Goal: Transaction & Acquisition: Purchase product/service

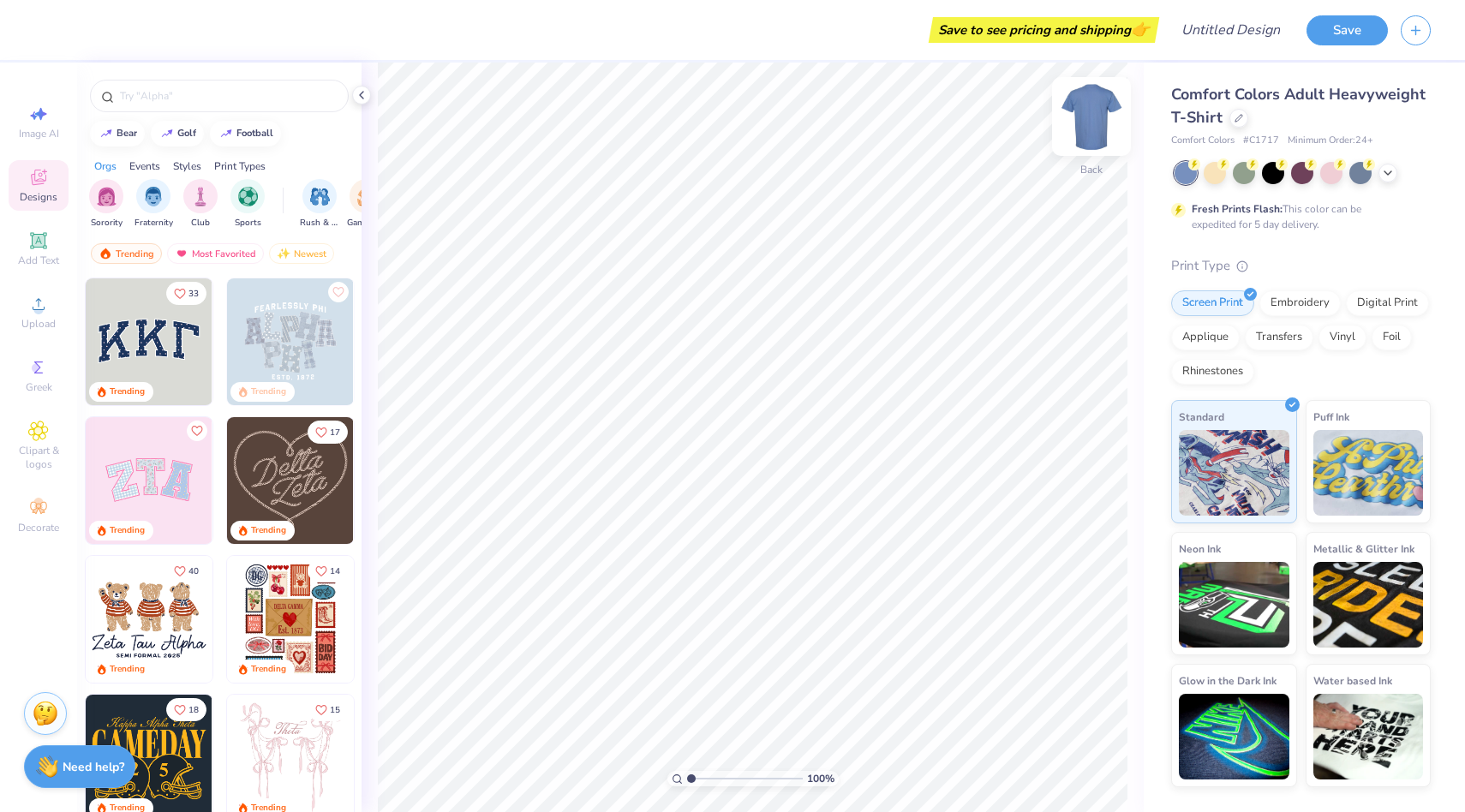
click at [1085, 124] on img at bounding box center [1091, 115] width 68 height 68
click at [1232, 121] on div at bounding box center [1239, 116] width 19 height 19
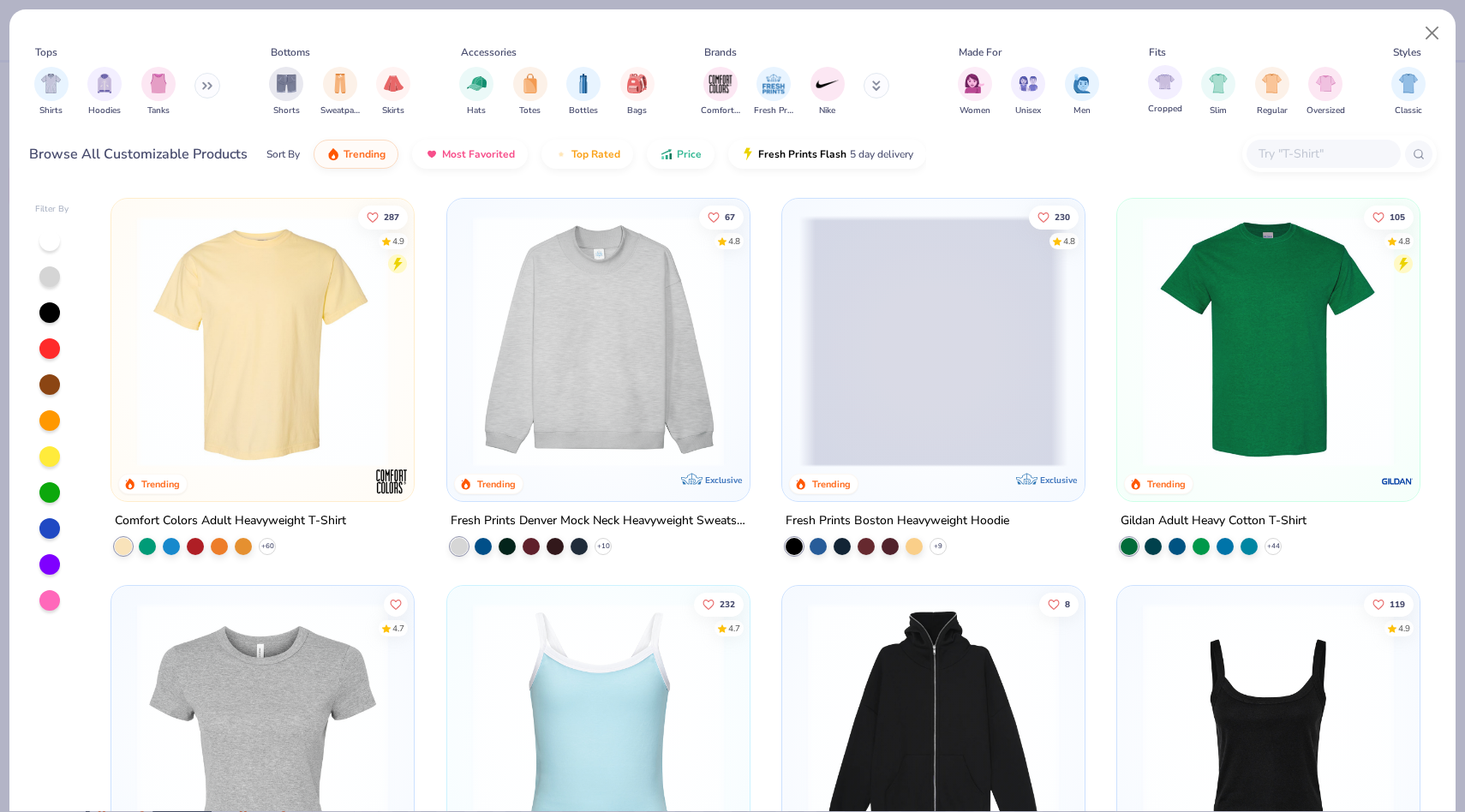
click at [1174, 104] on span "Cropped" at bounding box center [1165, 109] width 35 height 13
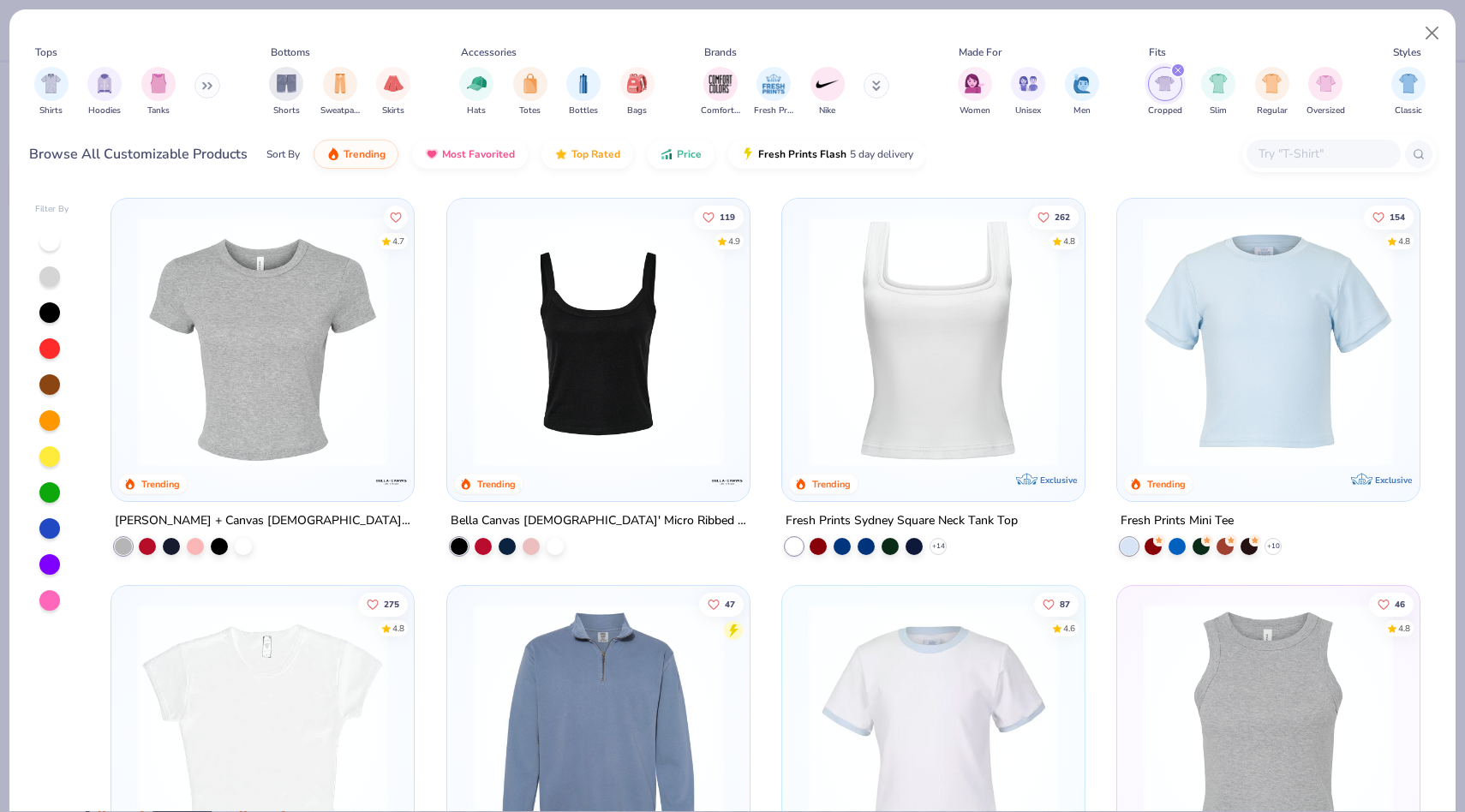
click at [372, 316] on img at bounding box center [263, 341] width 269 height 251
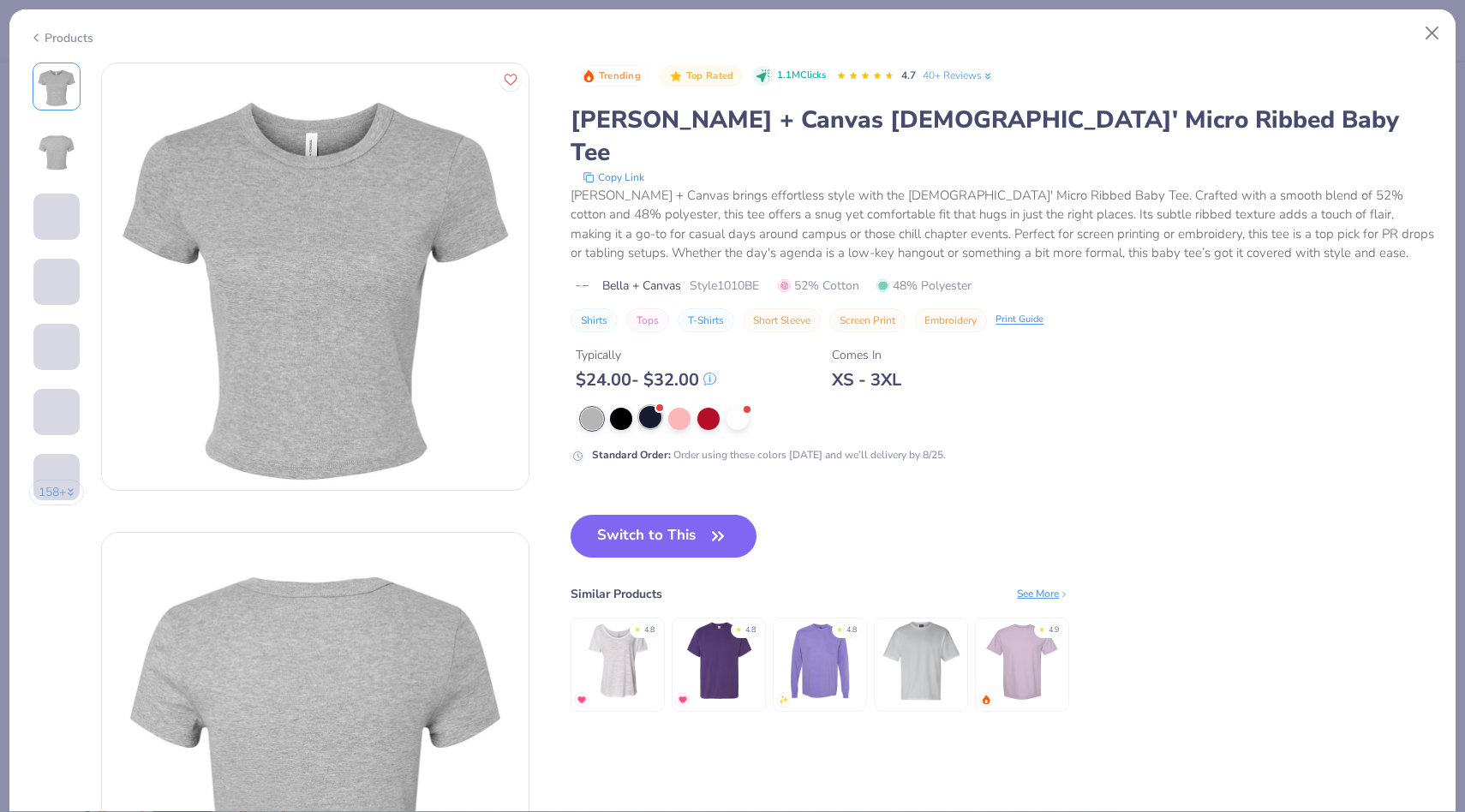
click at [640, 406] on div at bounding box center [651, 416] width 23 height 23
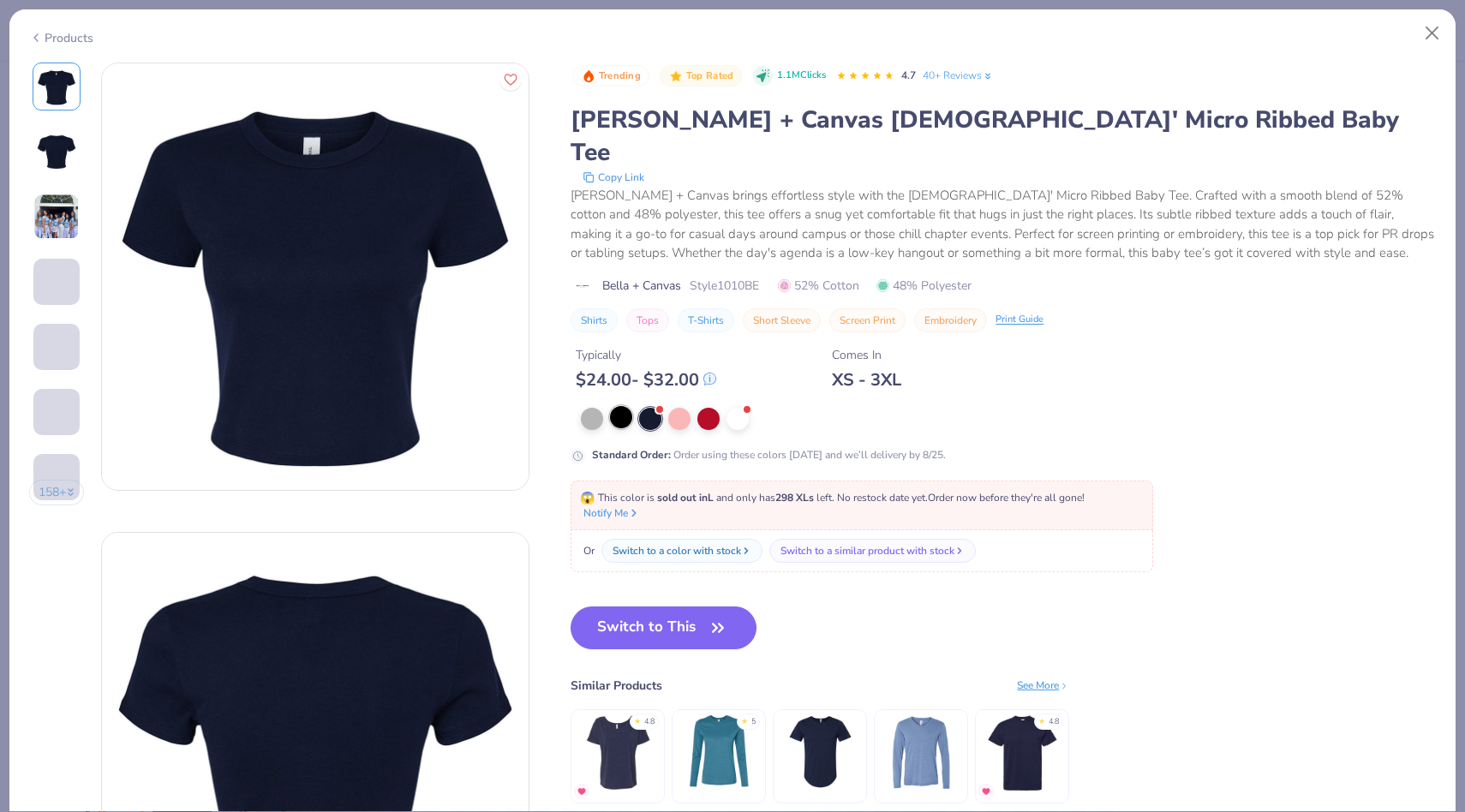
click at [633, 406] on div at bounding box center [621, 416] width 23 height 23
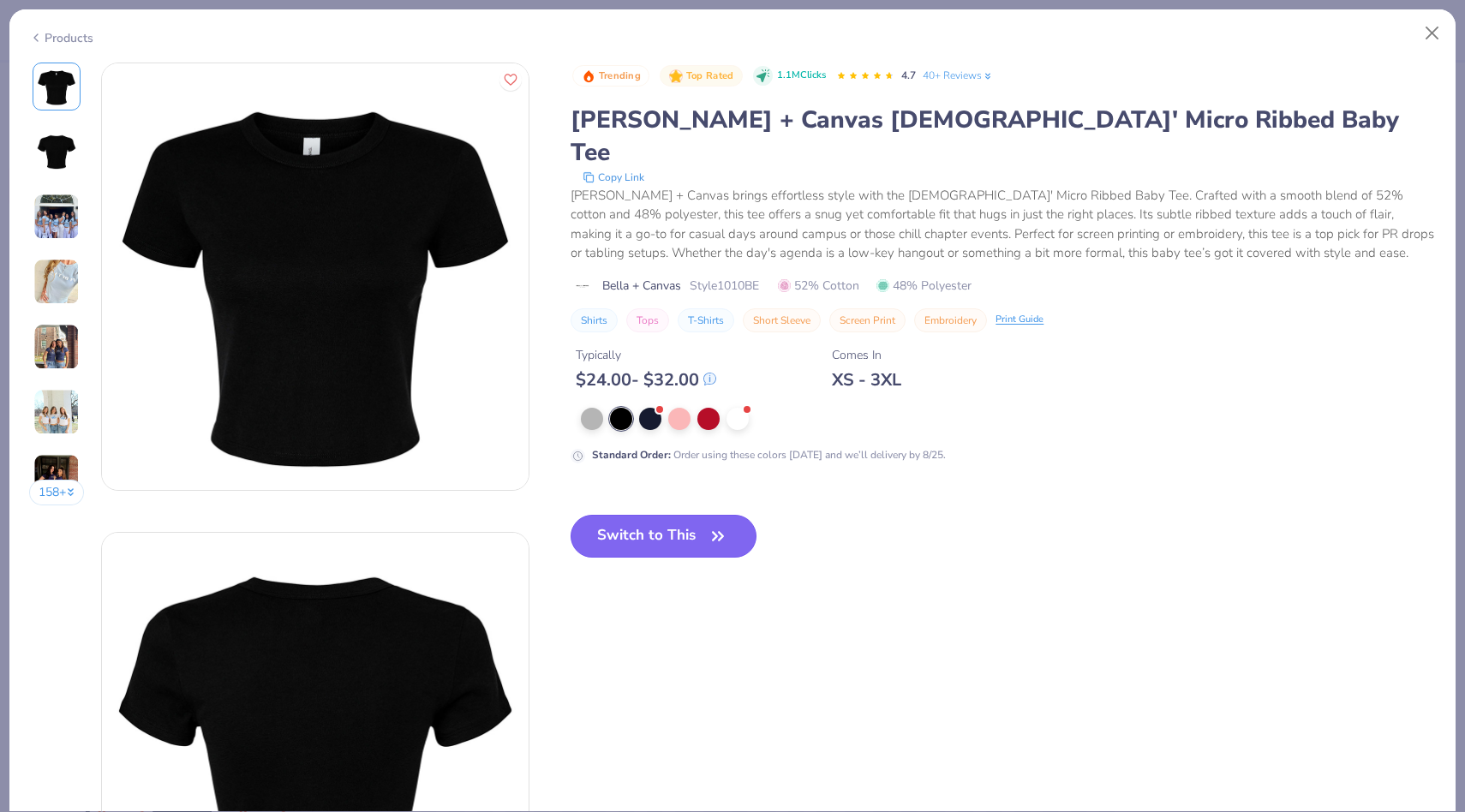
click at [658, 524] on button "Switch to This" at bounding box center [663, 536] width 186 height 42
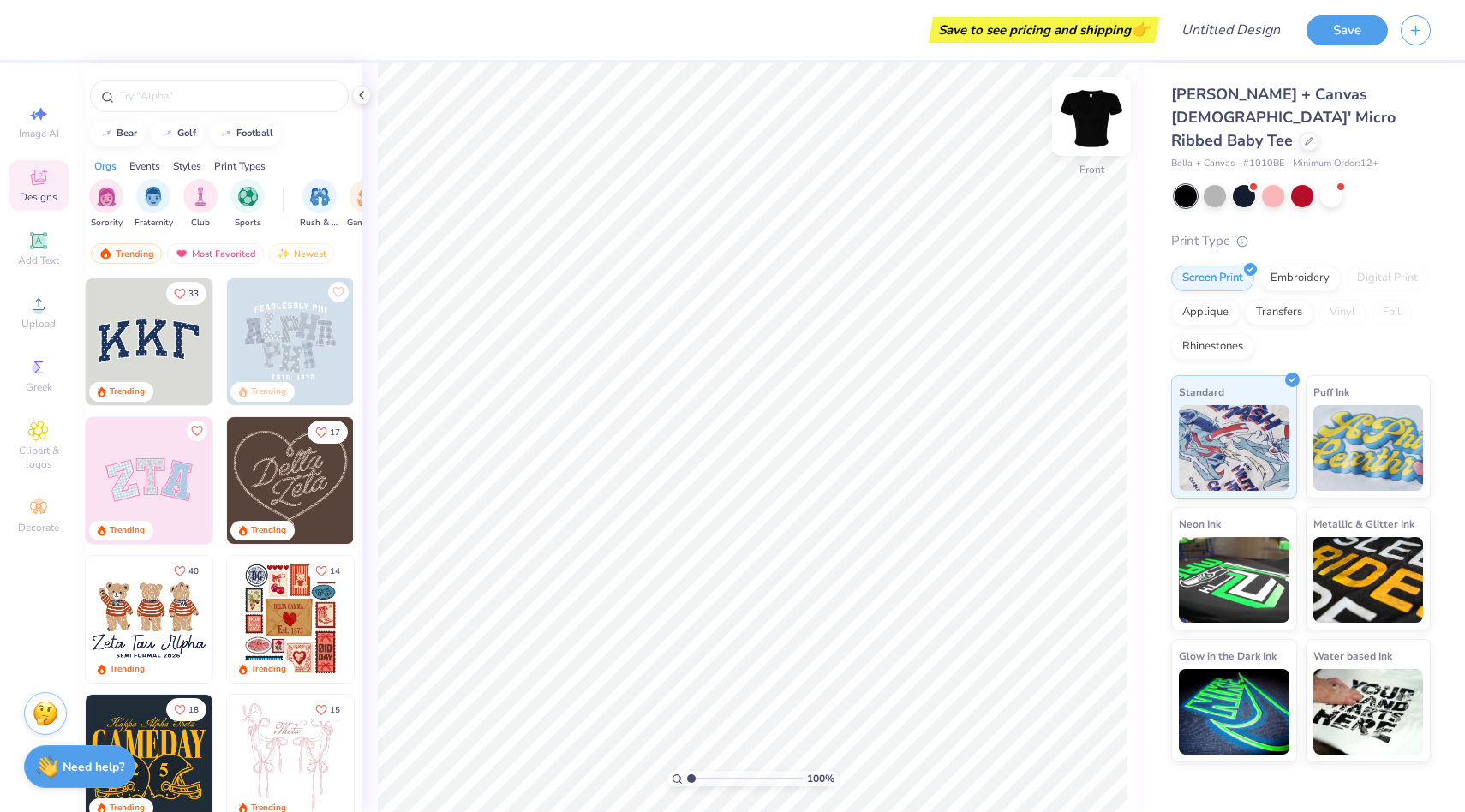
click at [1102, 114] on img at bounding box center [1091, 115] width 68 height 68
click at [51, 305] on div "Upload" at bounding box center [39, 312] width 60 height 50
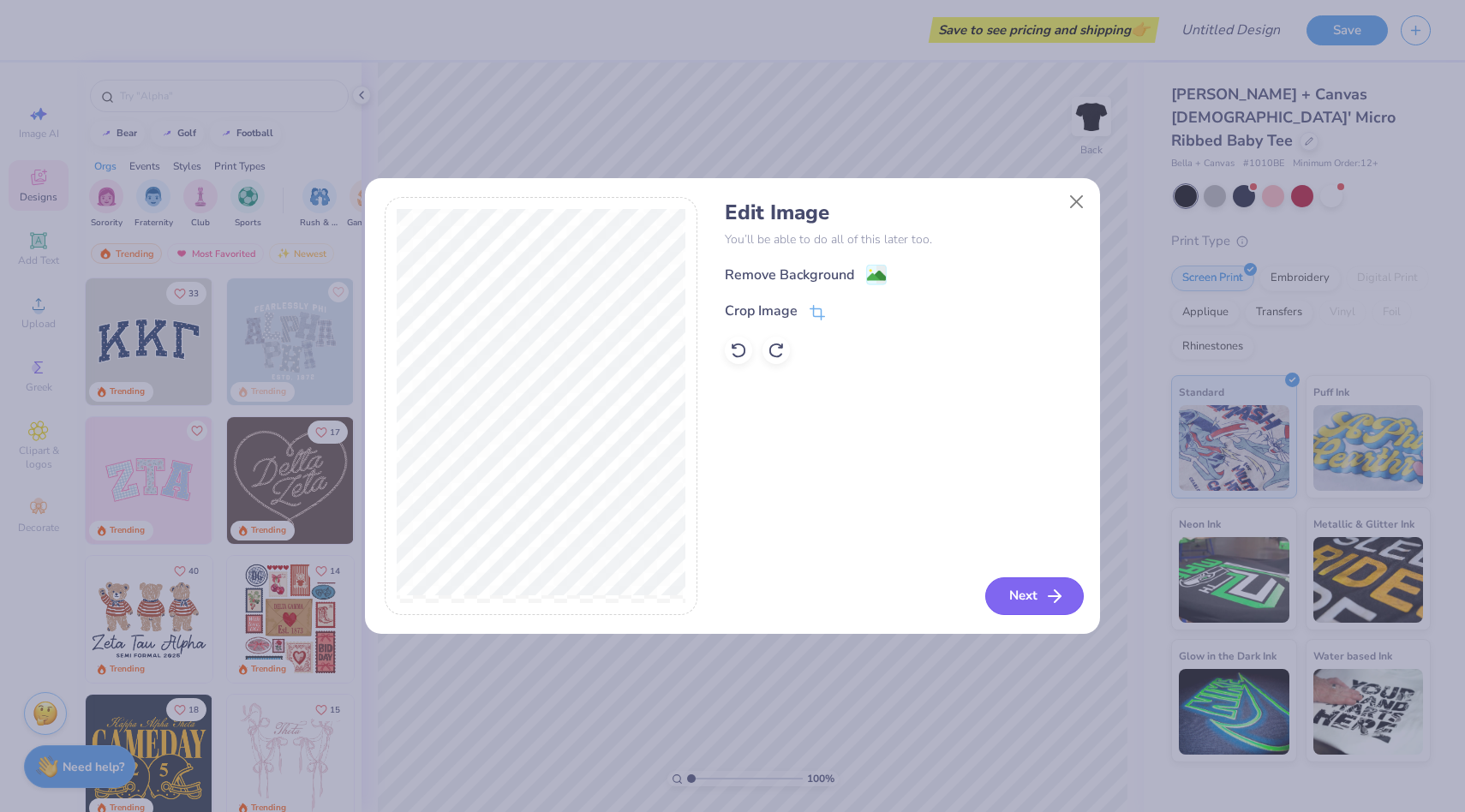
click at [1064, 608] on button "Next" at bounding box center [1035, 596] width 99 height 37
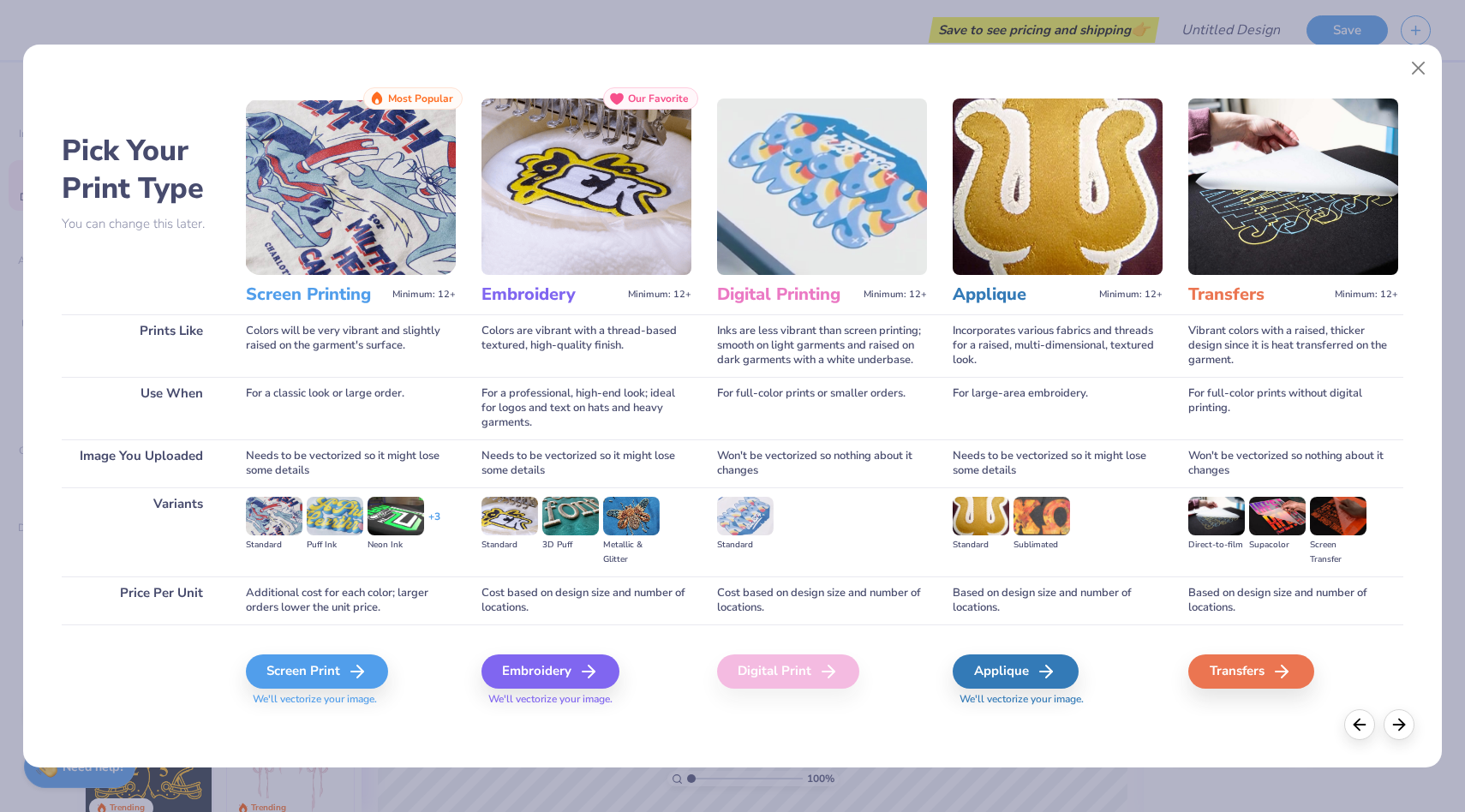
drag, startPoint x: 1244, startPoint y: 684, endPoint x: 1110, endPoint y: 722, distance: 139.3
click at [1110, 722] on div "Pick Your Print Type You can change this later. Prints Like Use When Image You …" at bounding box center [732, 401] width 1420 height 730
click at [1243, 660] on div "Transfers" at bounding box center [1255, 671] width 126 height 35
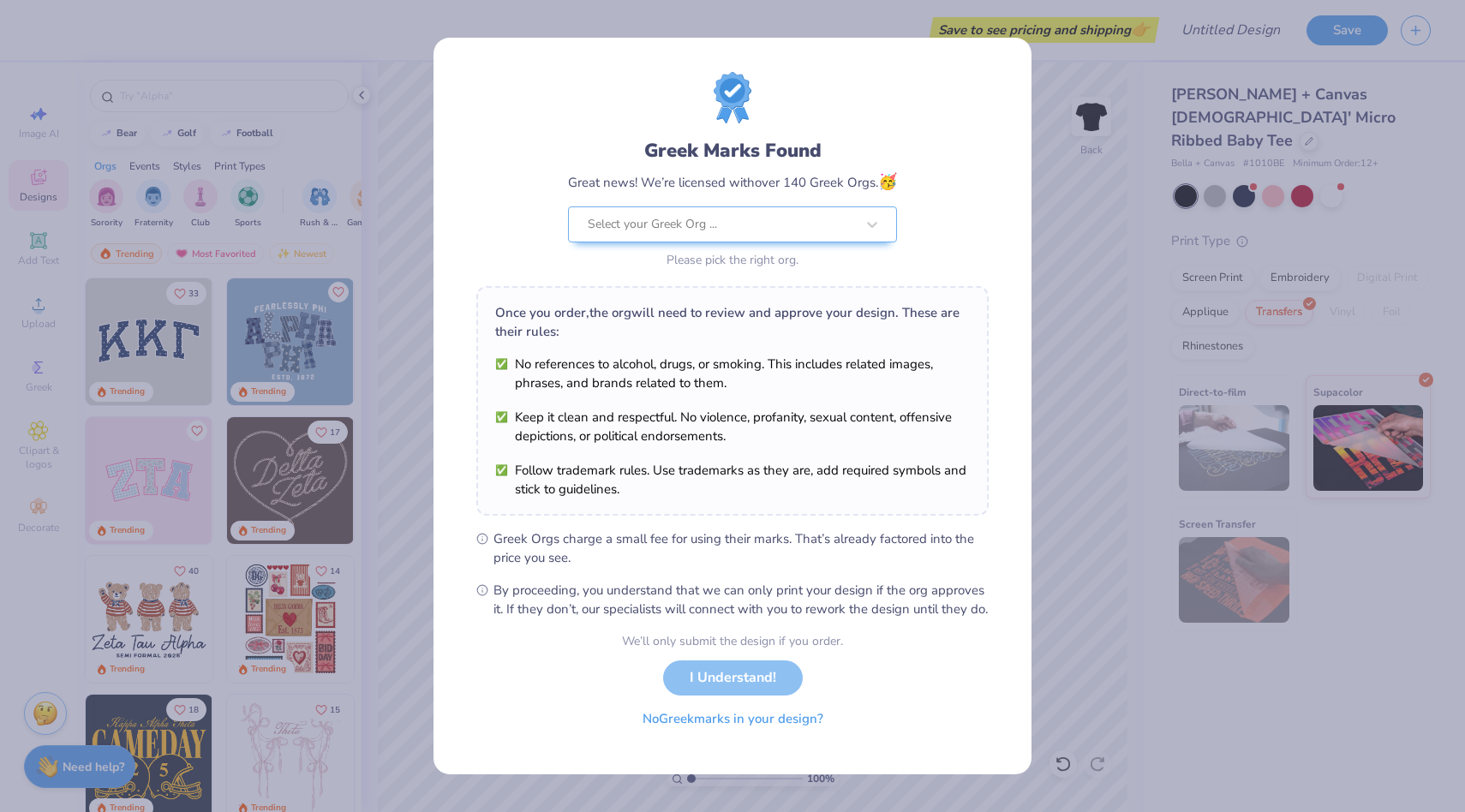
click at [742, 730] on button "No Greek marks in your design?" at bounding box center [732, 719] width 210 height 36
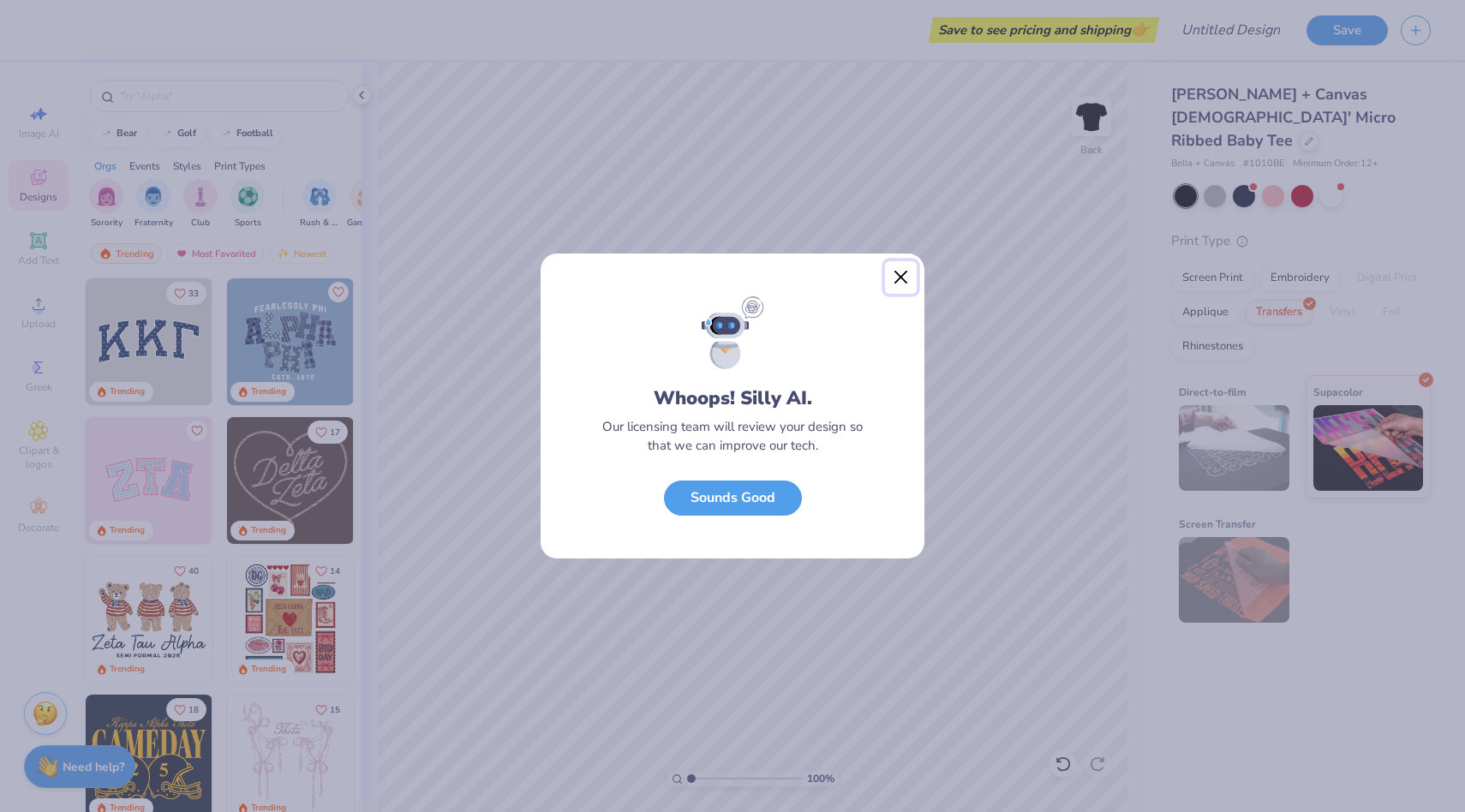
click at [899, 272] on button "Close" at bounding box center [901, 277] width 33 height 33
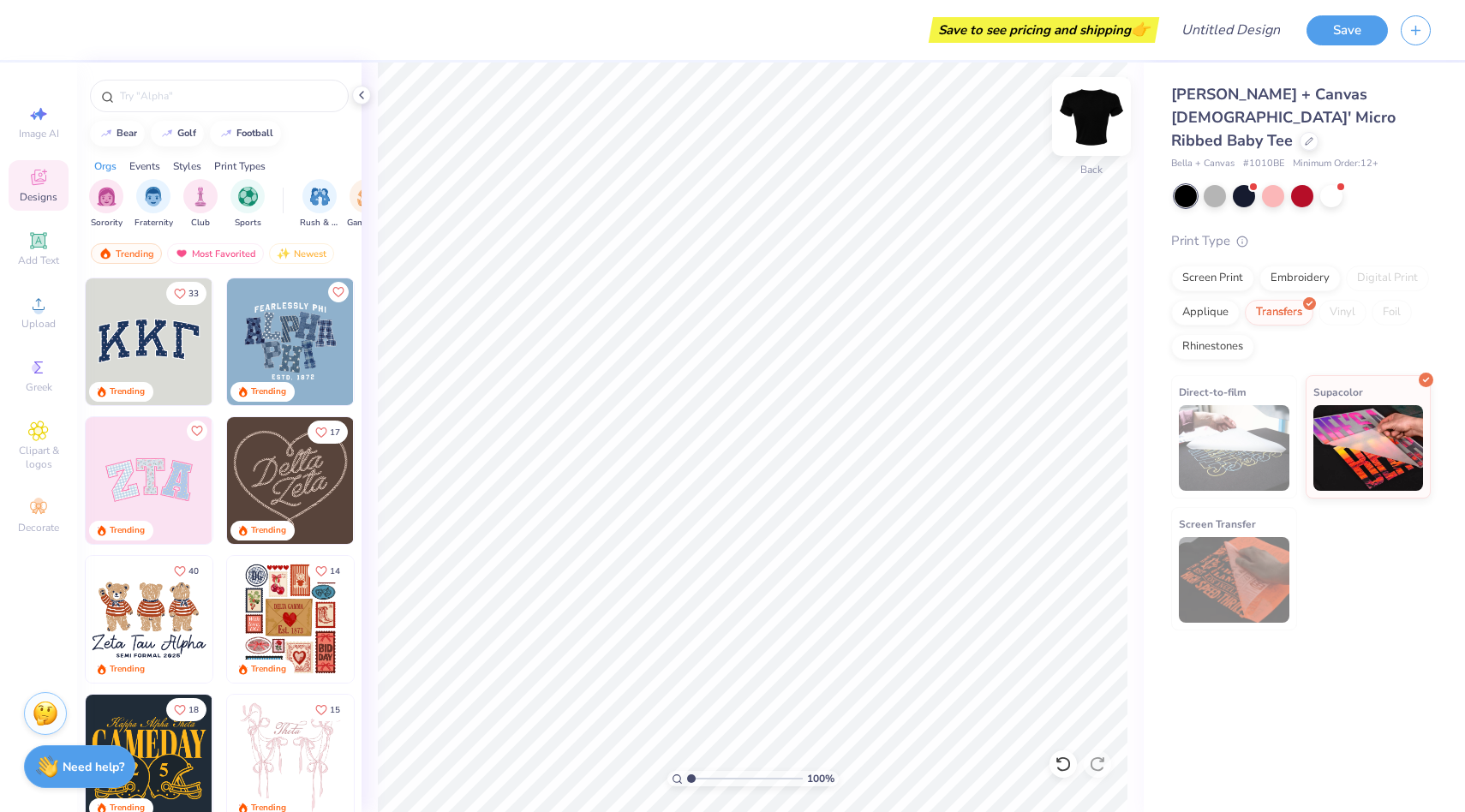
click at [1075, 119] on img at bounding box center [1091, 115] width 68 height 68
click at [1095, 135] on img at bounding box center [1091, 115] width 68 height 68
click at [1151, 146] on div "Bella + Canvas [DEMOGRAPHIC_DATA]' Micro Ribbed Baby Tee Bella + Canvas # 1010B…" at bounding box center [1305, 346] width 322 height 568
click at [1300, 130] on div at bounding box center [1309, 139] width 19 height 19
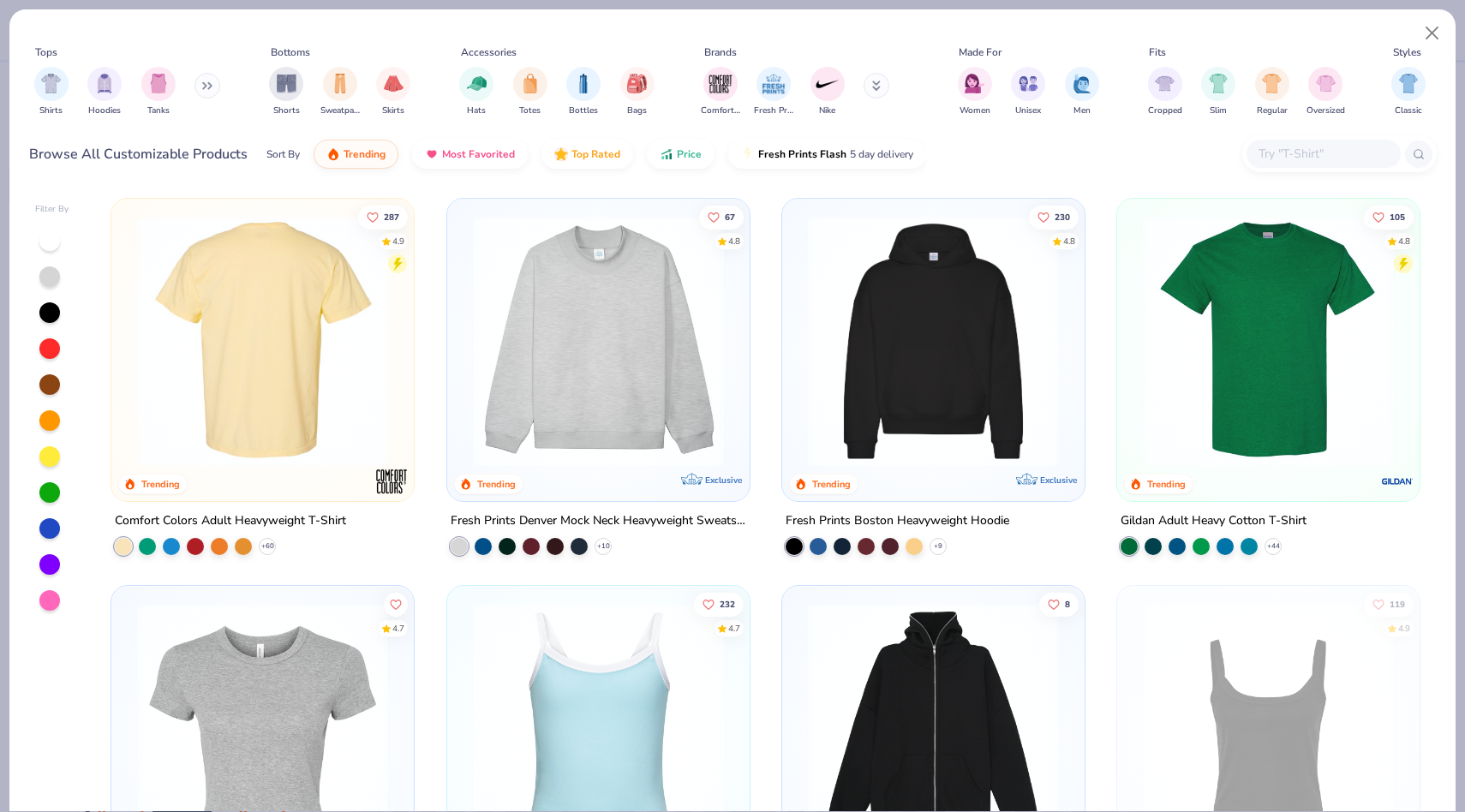
click at [360, 387] on div at bounding box center [264, 341] width 806 height 251
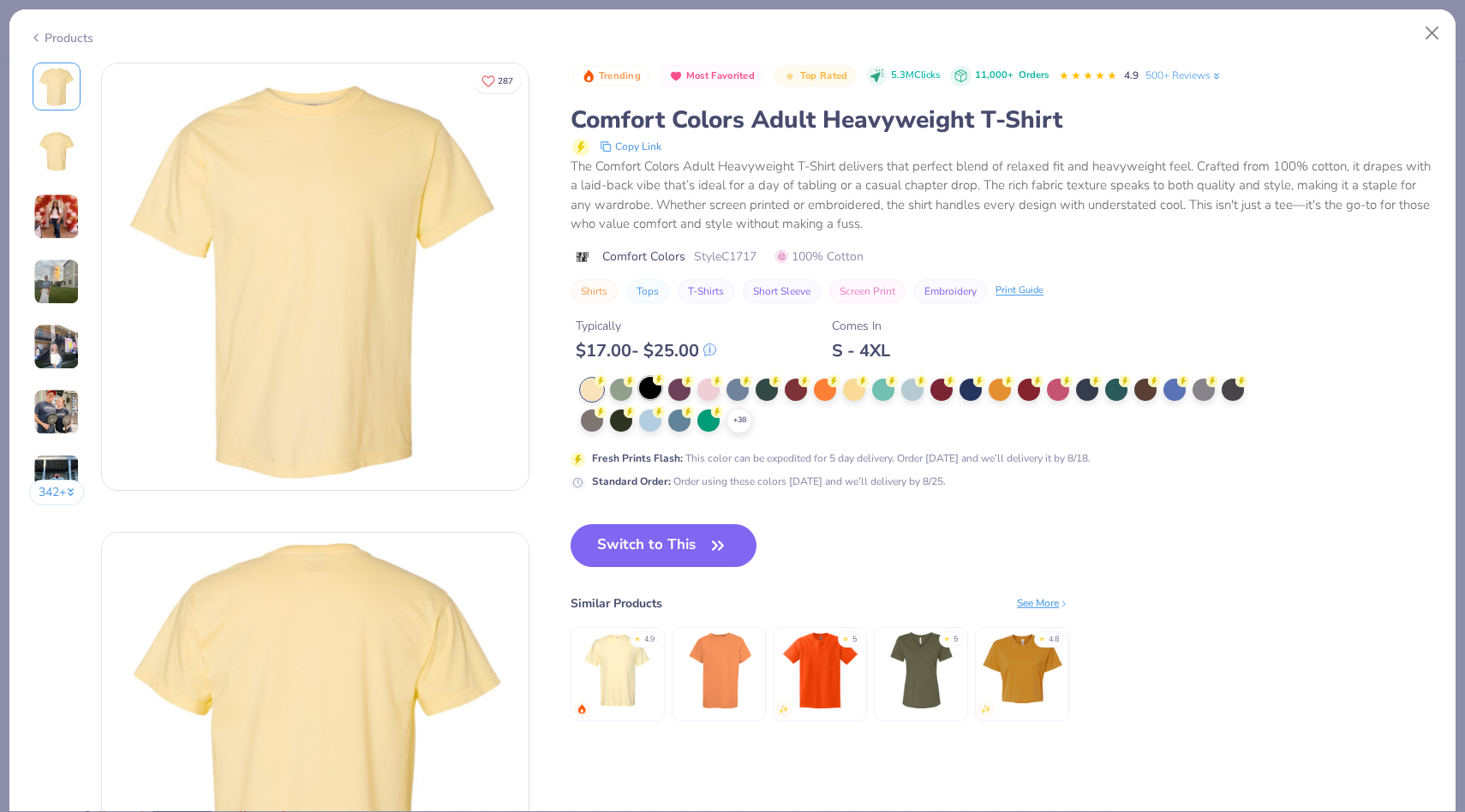
click at [655, 397] on div at bounding box center [651, 388] width 23 height 23
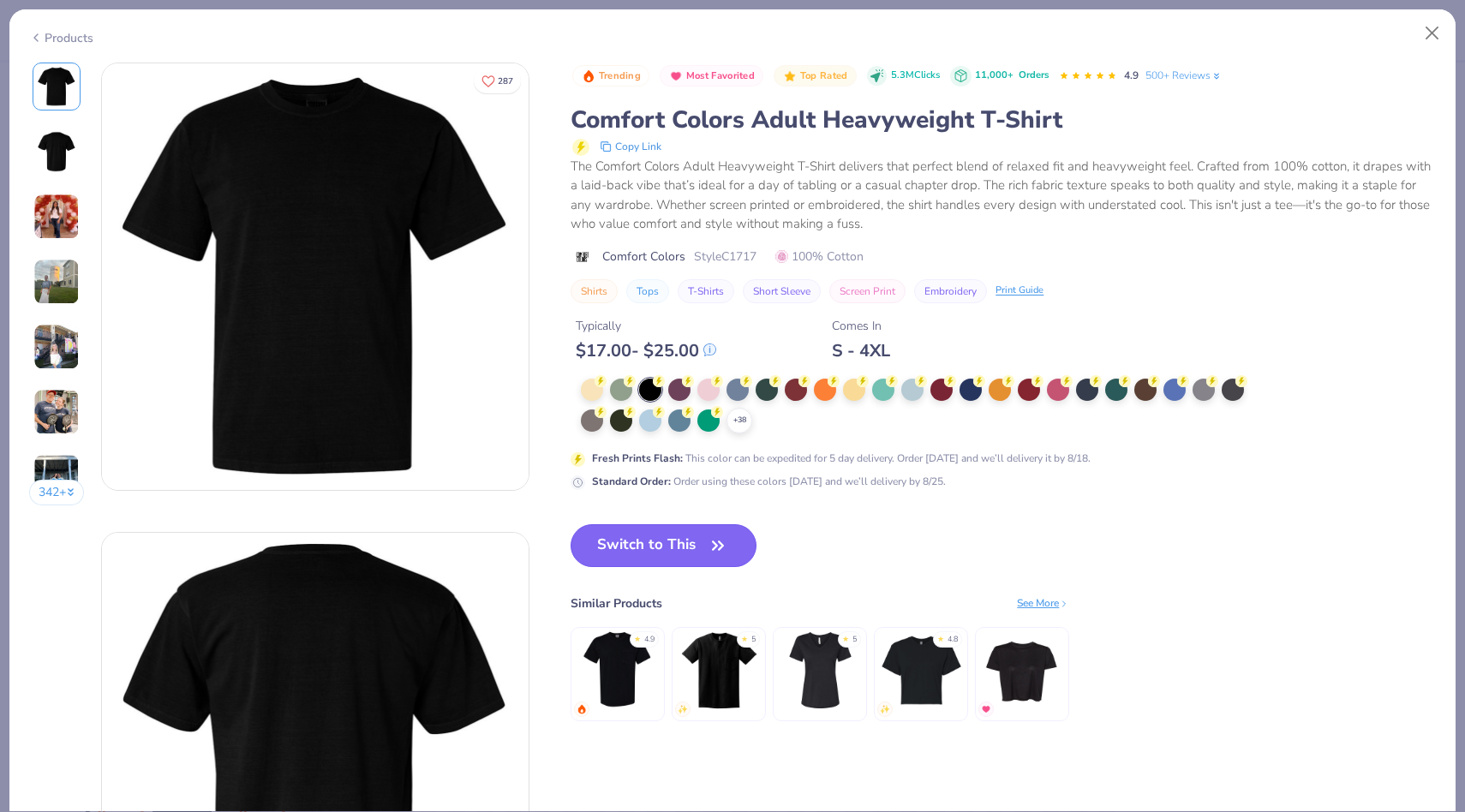
click at [685, 541] on button "Switch to This" at bounding box center [663, 545] width 186 height 42
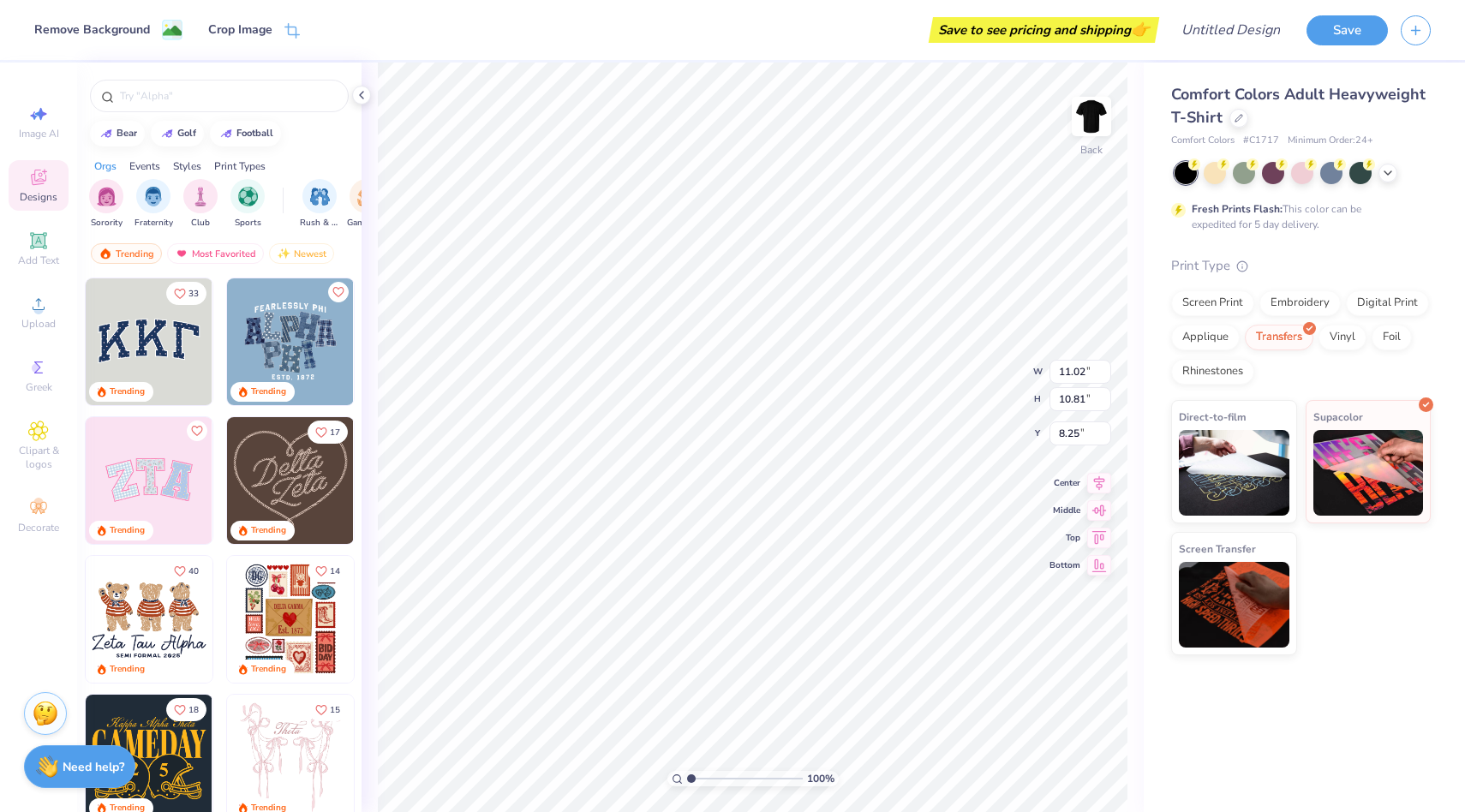
type input "8.26"
click at [42, 259] on span "Add Text" at bounding box center [39, 260] width 41 height 14
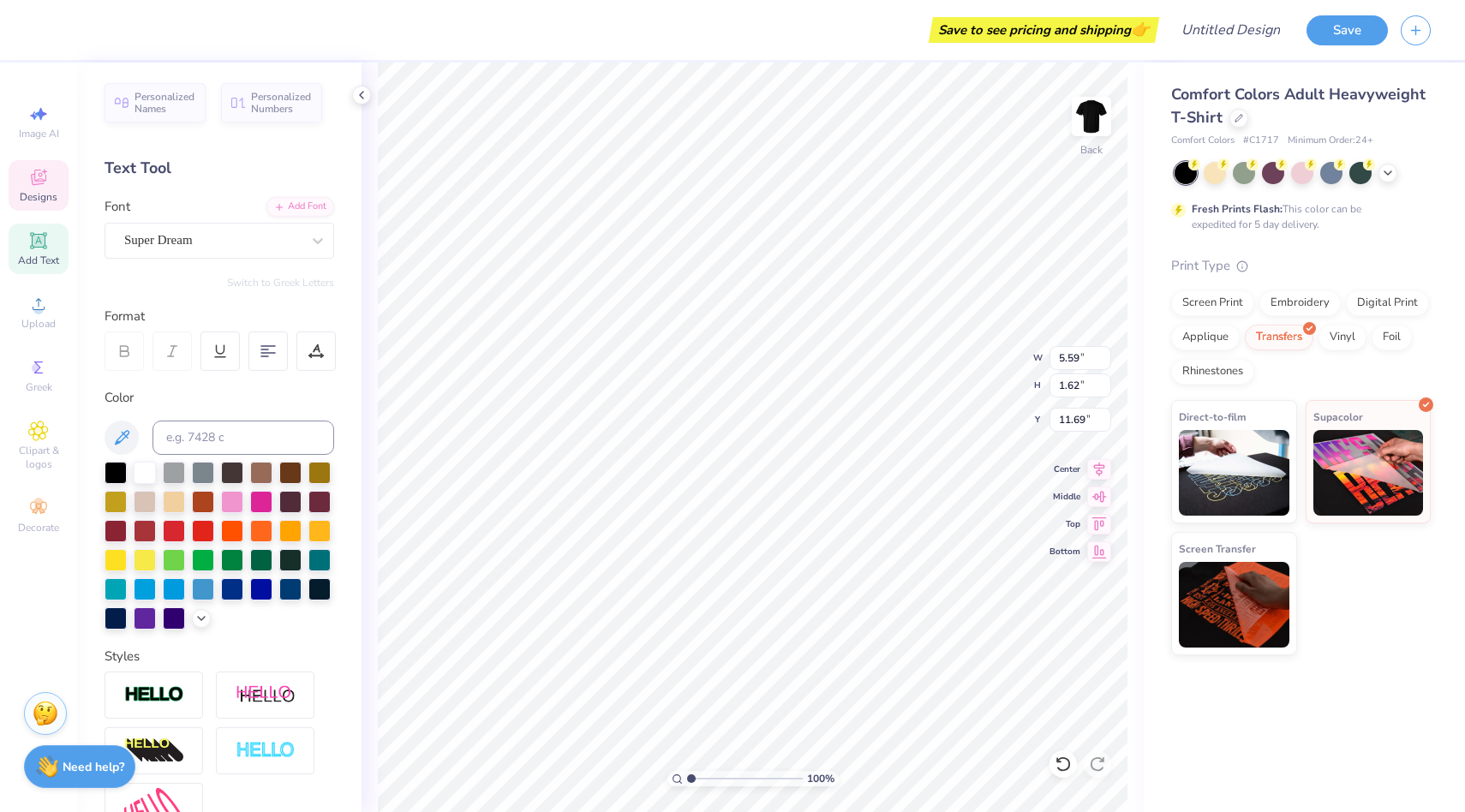
click at [44, 166] on div "Designs" at bounding box center [39, 185] width 60 height 50
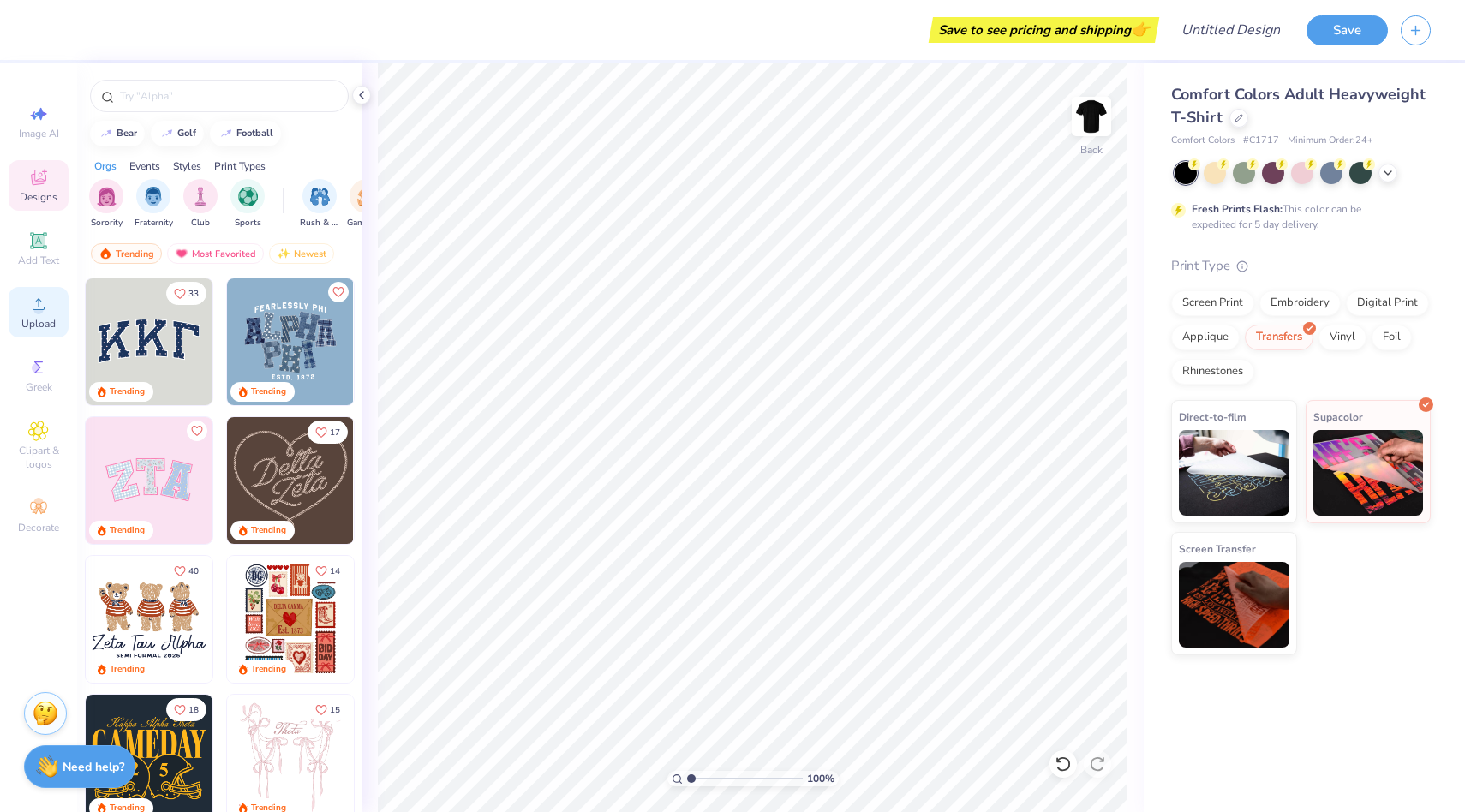
click at [30, 325] on span "Upload" at bounding box center [39, 324] width 35 height 14
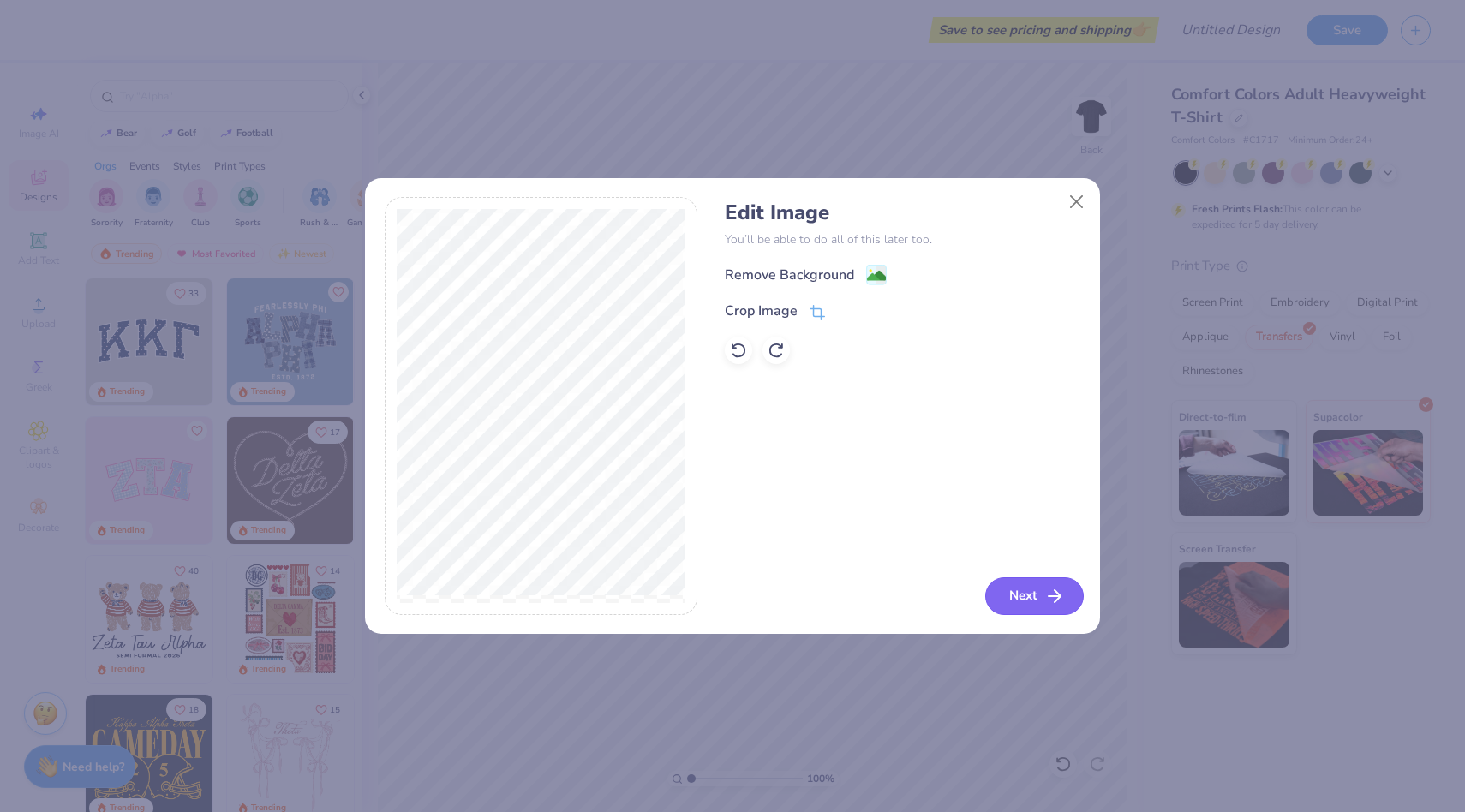
click at [1042, 595] on button "Next" at bounding box center [1035, 596] width 99 height 37
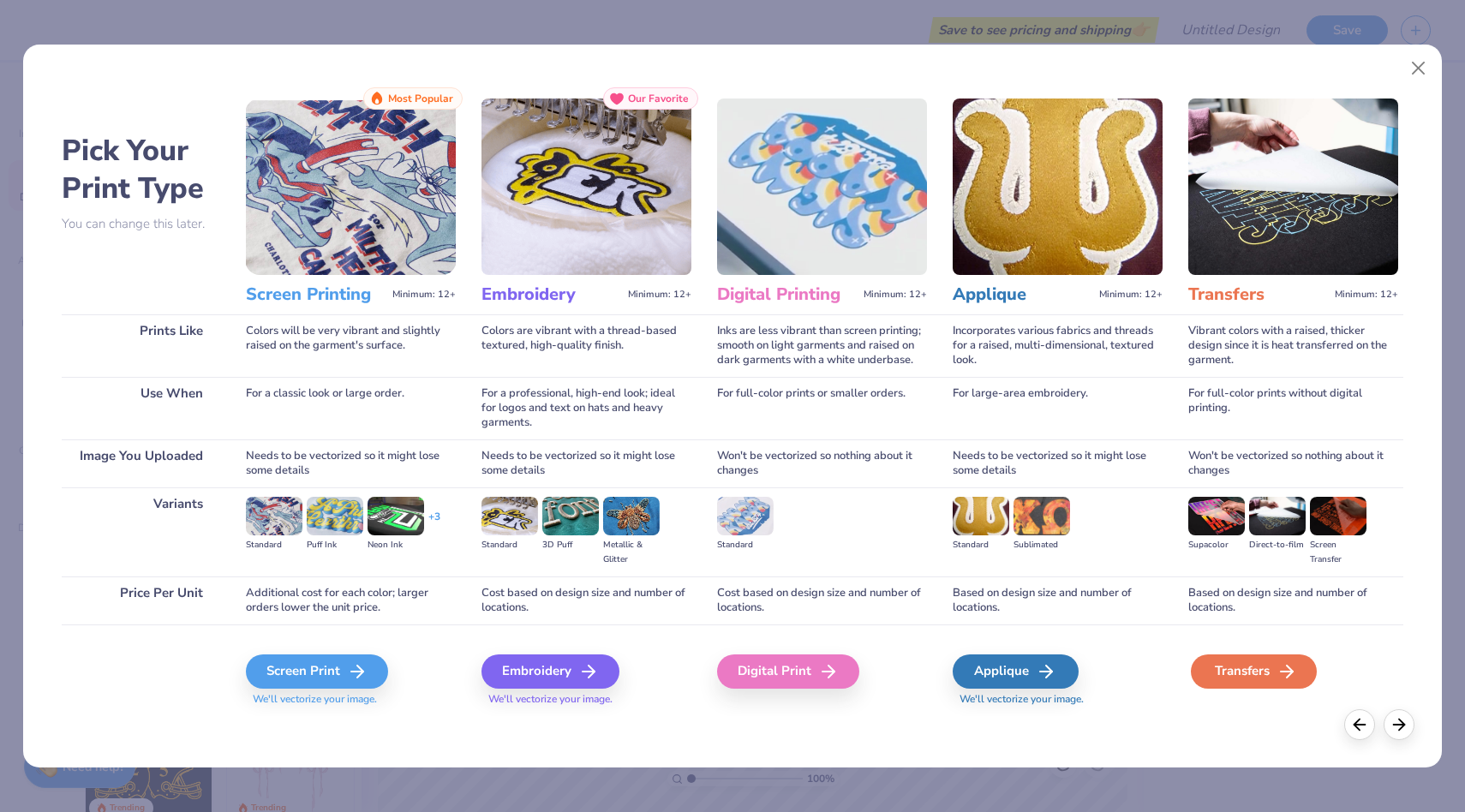
click at [1203, 676] on div "Transfers" at bounding box center [1255, 671] width 126 height 35
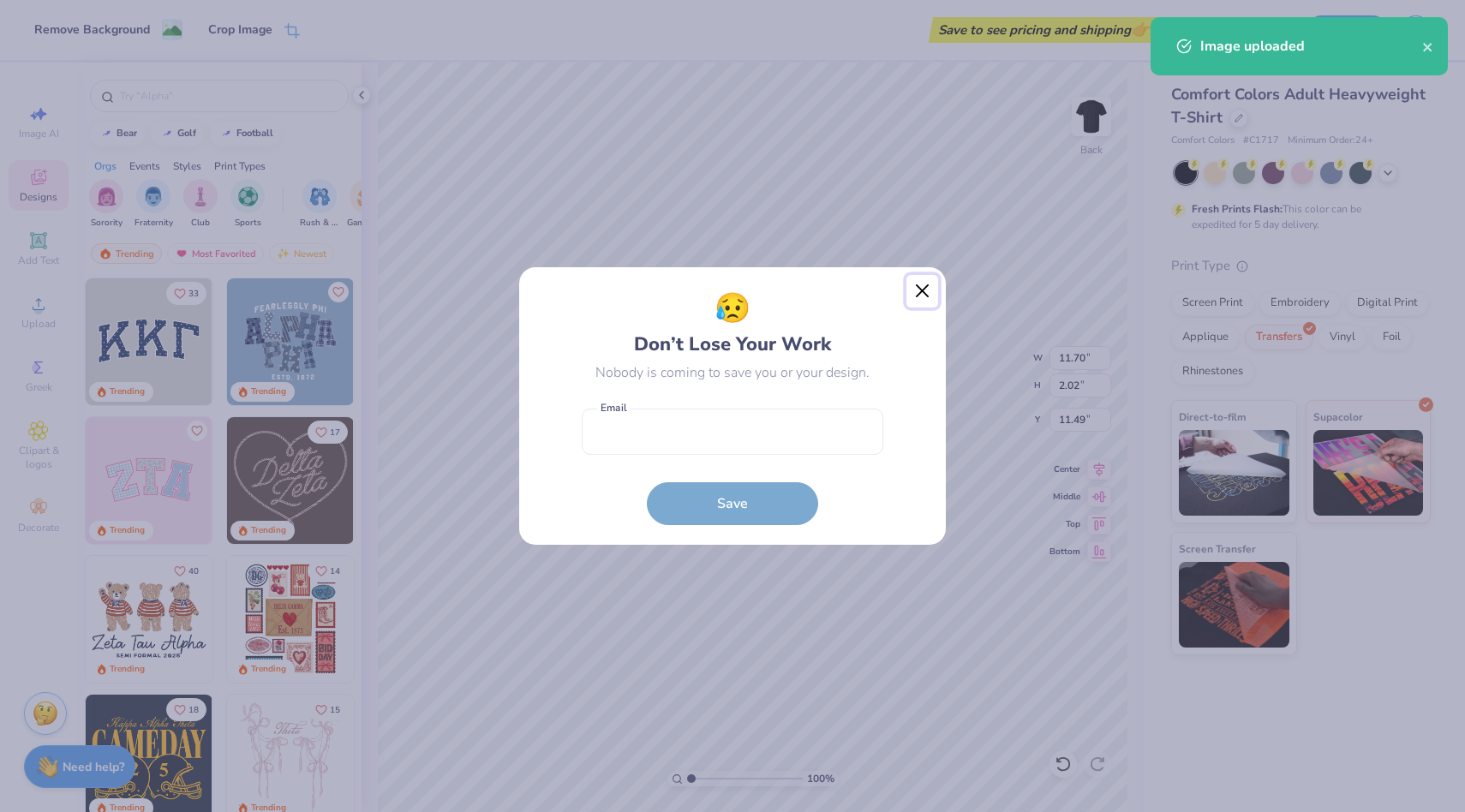
click at [910, 297] on button "Close" at bounding box center [922, 291] width 33 height 33
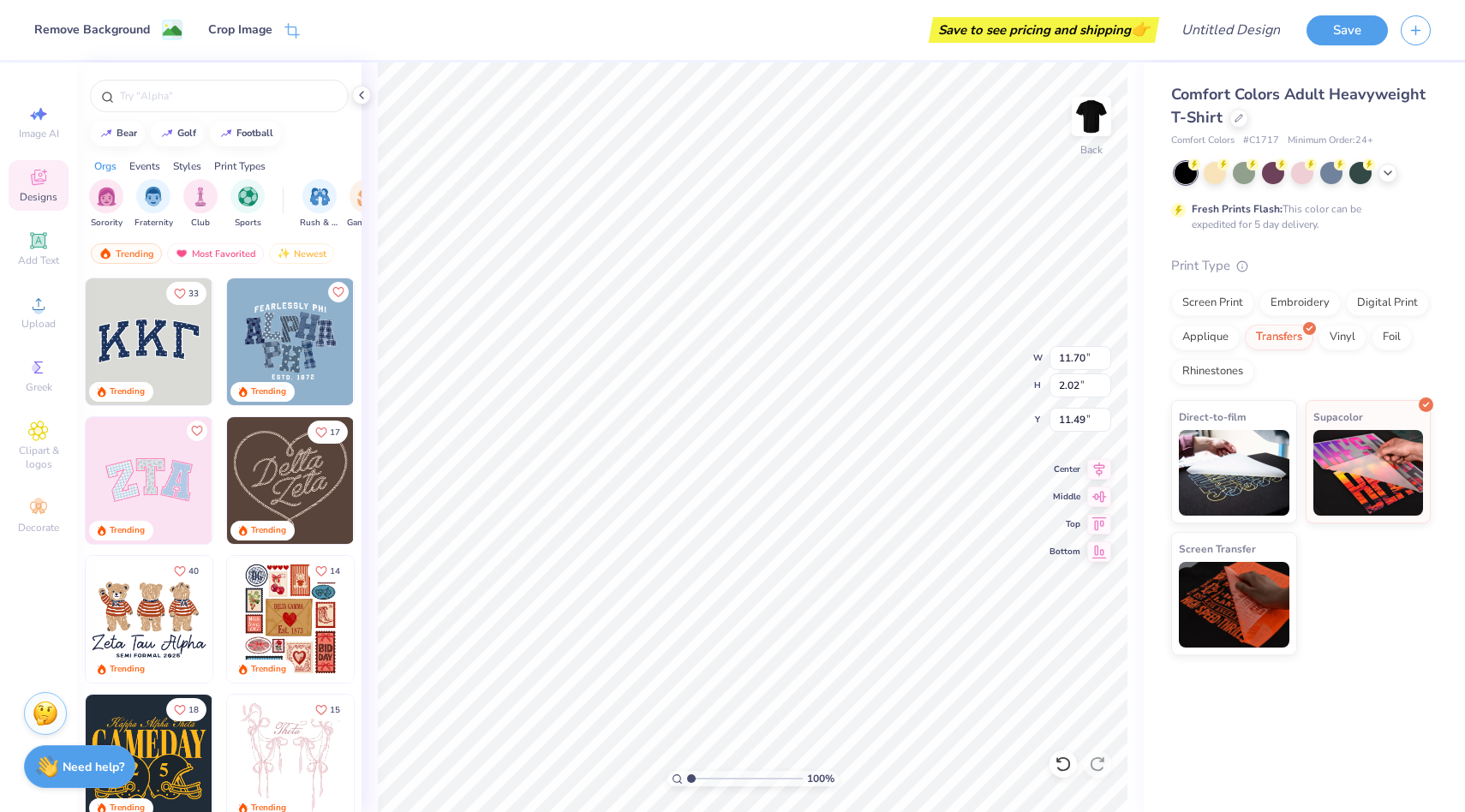
type input "6.83"
type input "1.18"
type input "3.45"
type input "5.76"
type input "0.99"
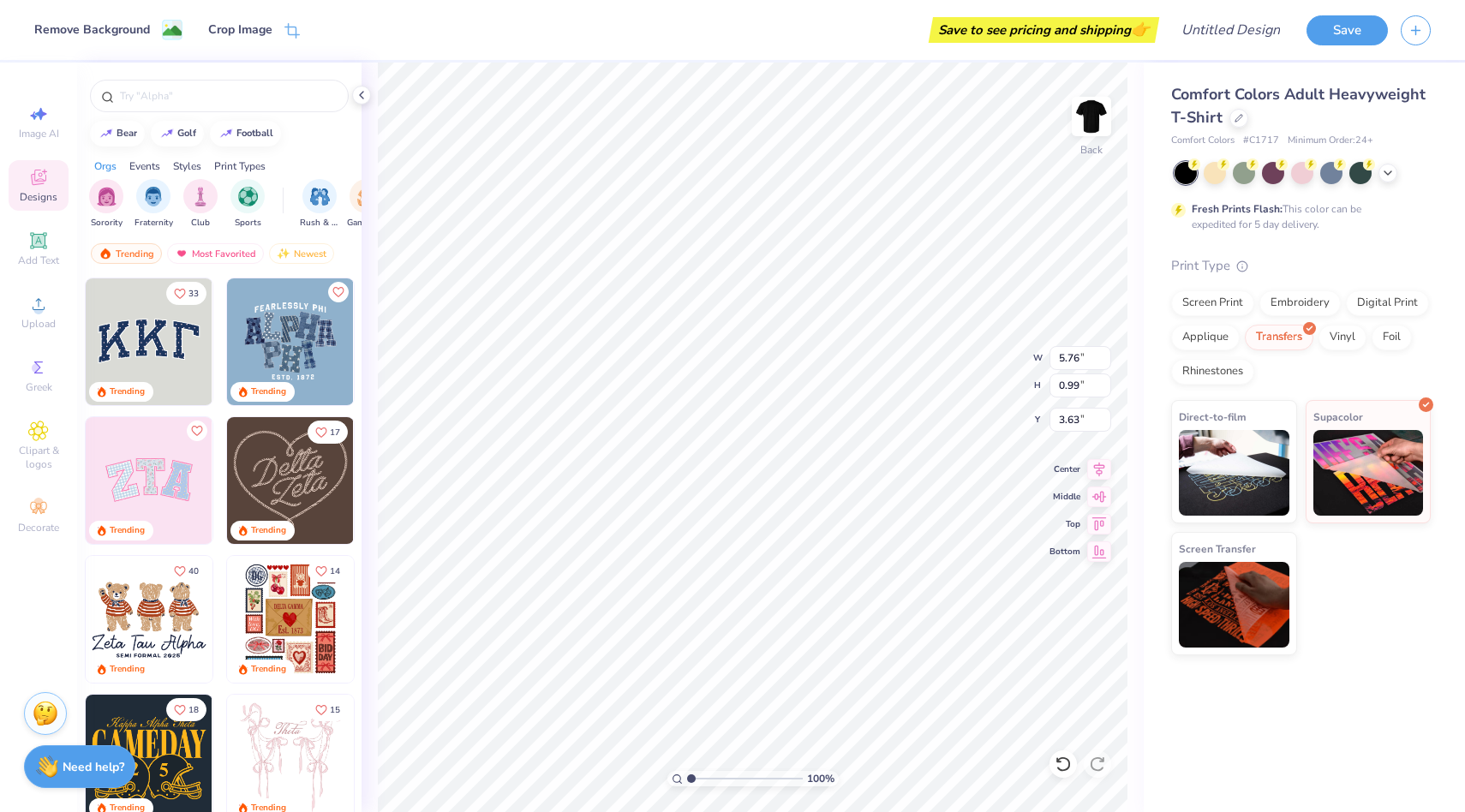
type input "4.01"
type input "5.07"
type input "0.87"
type input "4.12"
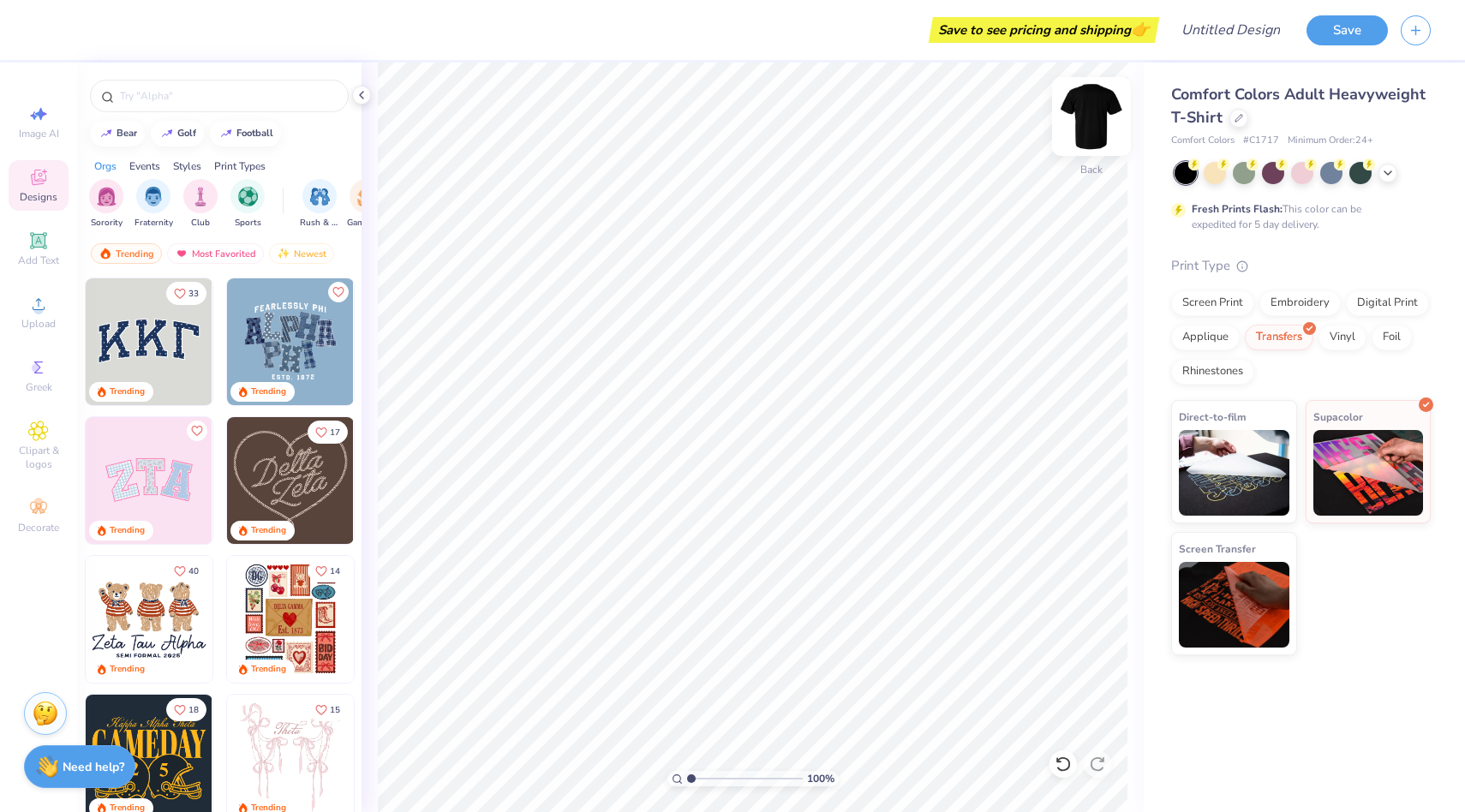
click at [1088, 126] on img at bounding box center [1091, 115] width 68 height 68
click at [48, 328] on span "Upload" at bounding box center [39, 324] width 35 height 14
click at [38, 314] on circle at bounding box center [39, 310] width 10 height 10
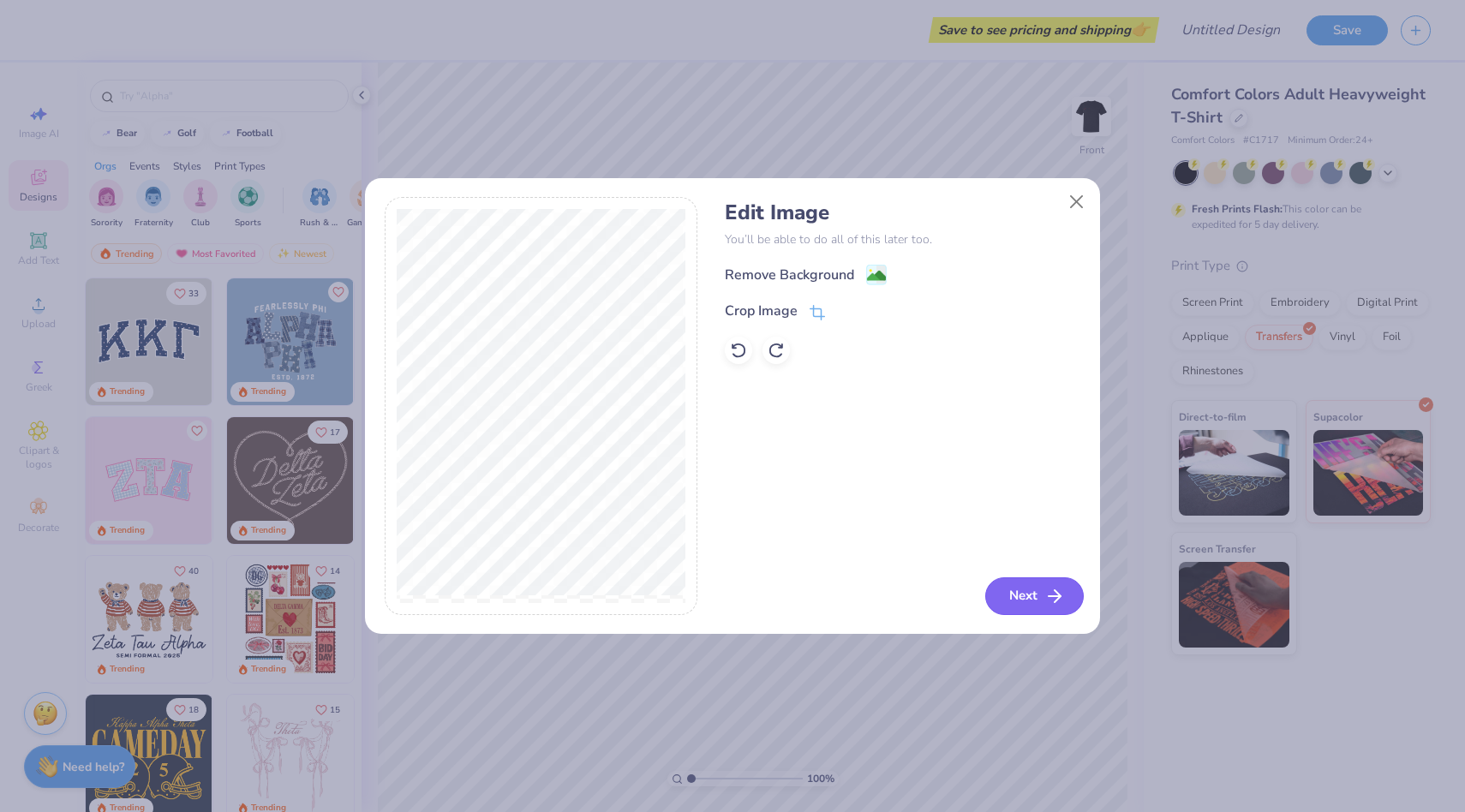
click at [1069, 612] on button "Next" at bounding box center [1035, 596] width 99 height 37
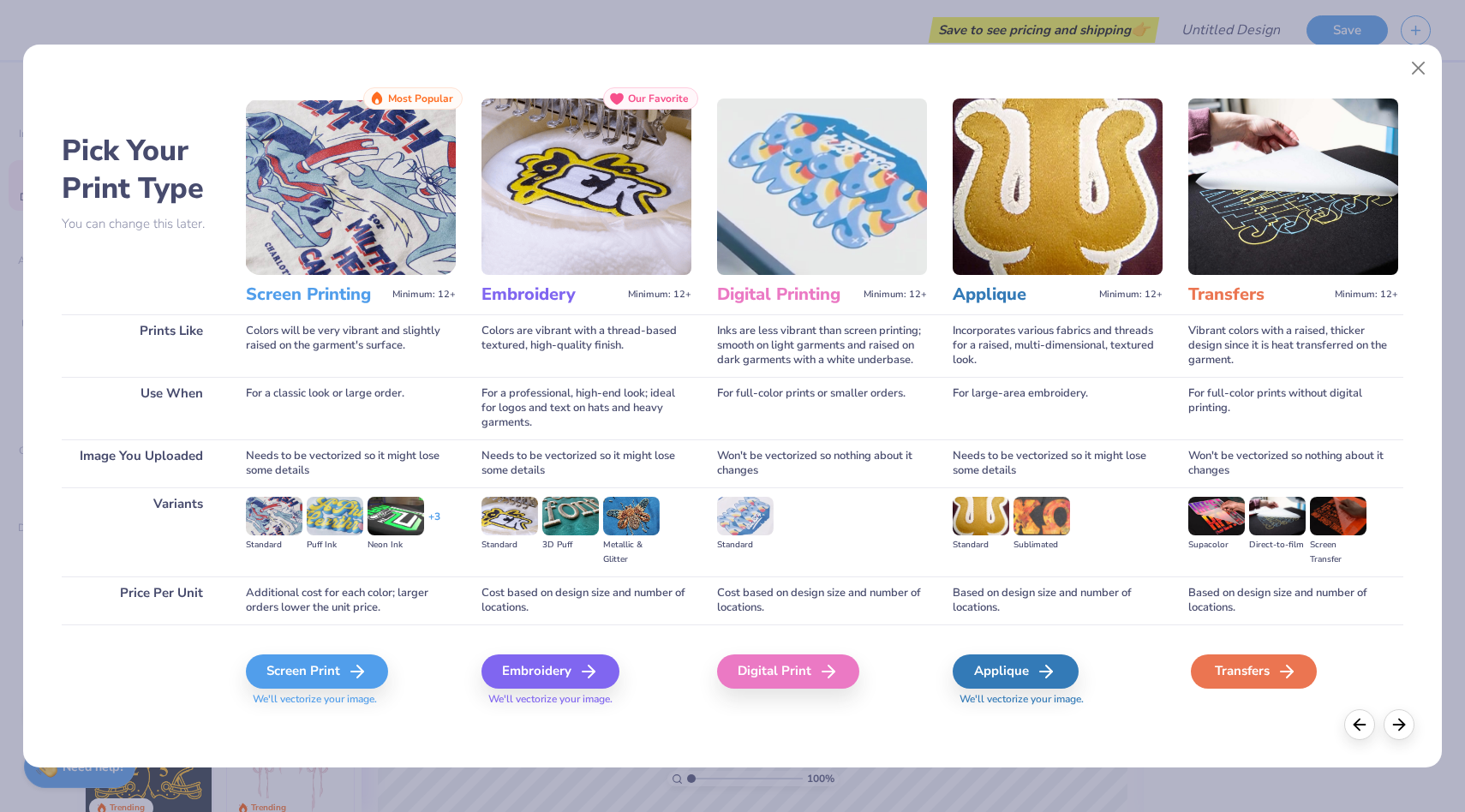
click at [1193, 675] on div "Transfers" at bounding box center [1255, 671] width 126 height 35
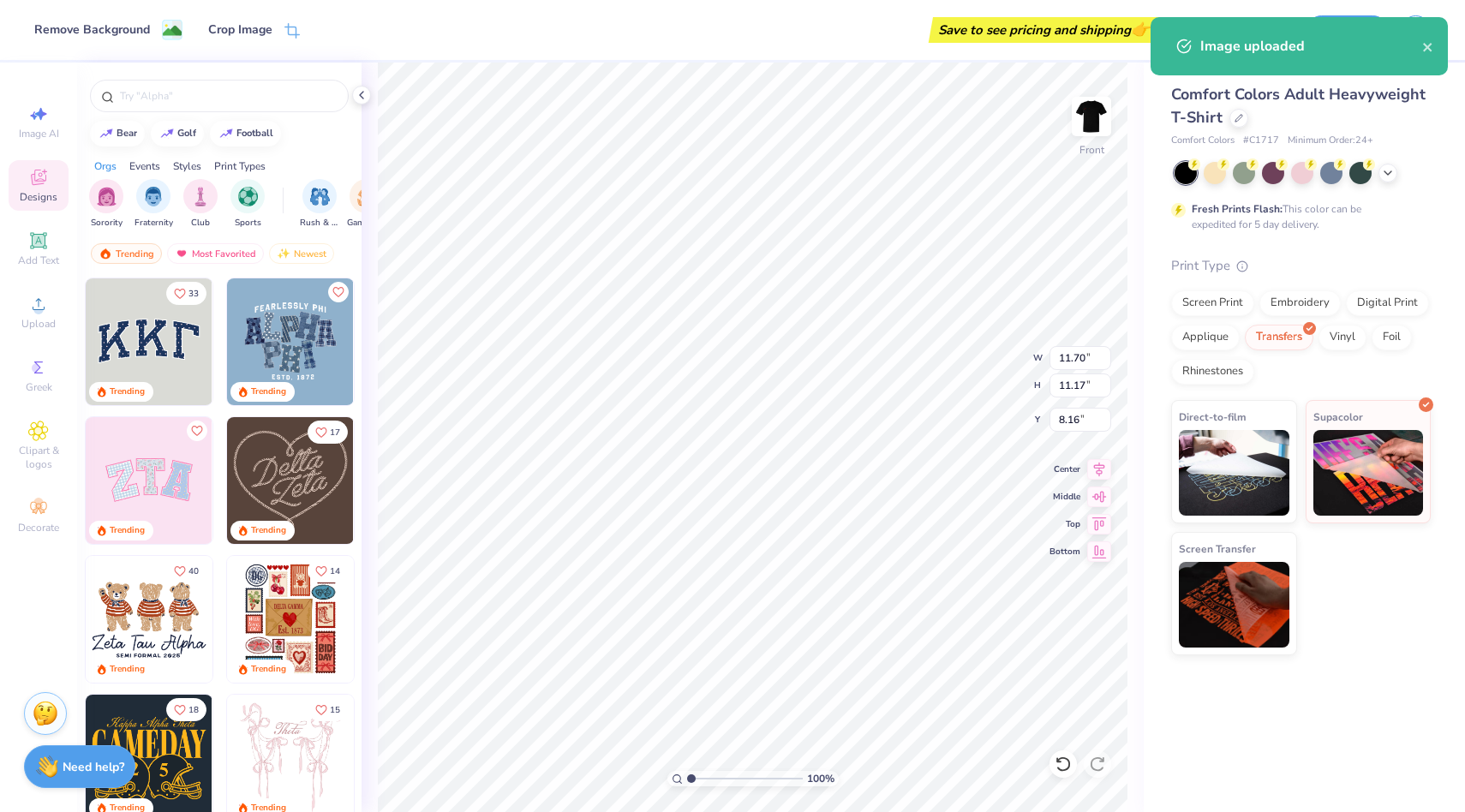
type input "6.33"
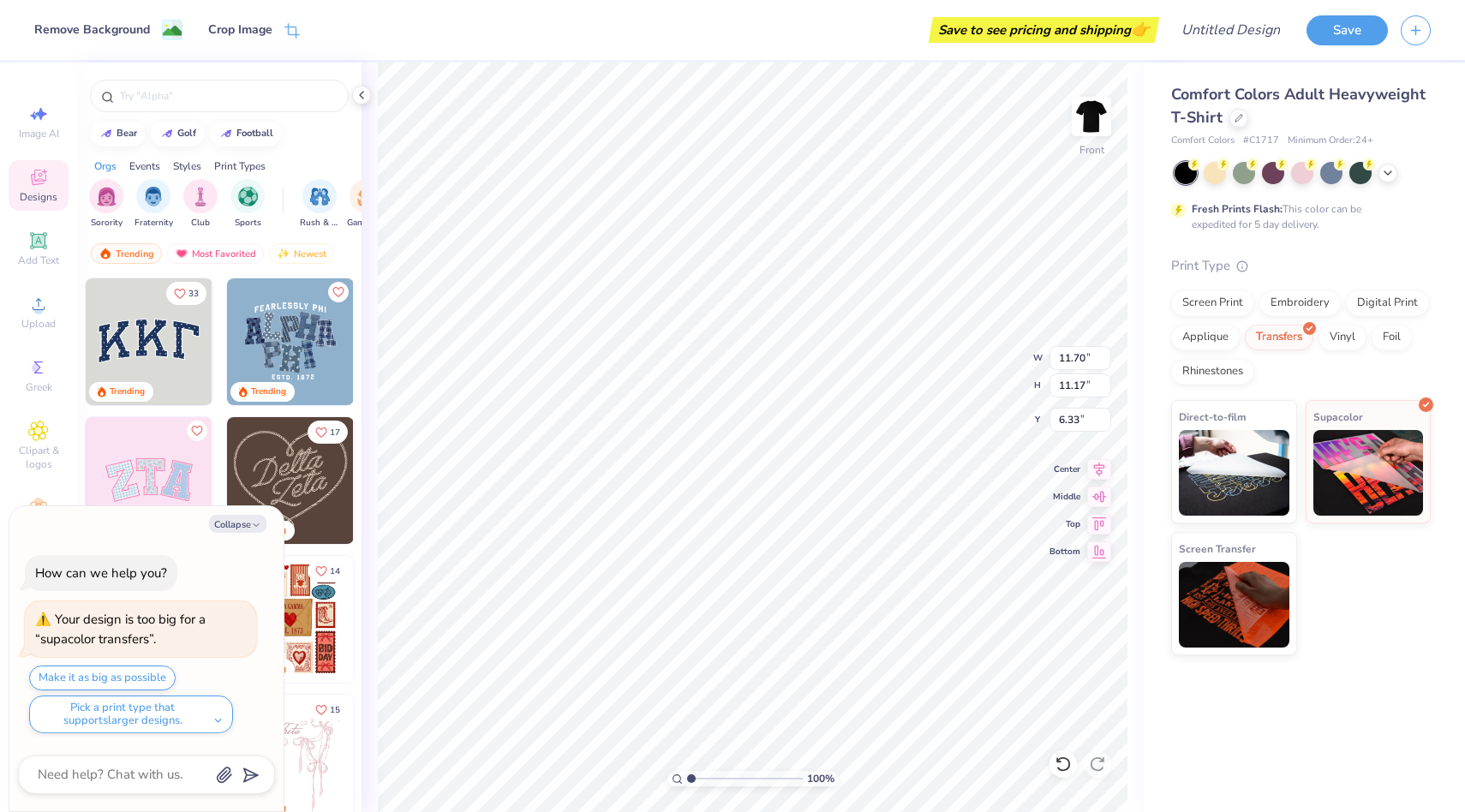
type textarea "x"
type input "3.93"
type textarea "x"
type input "4.40"
type textarea "x"
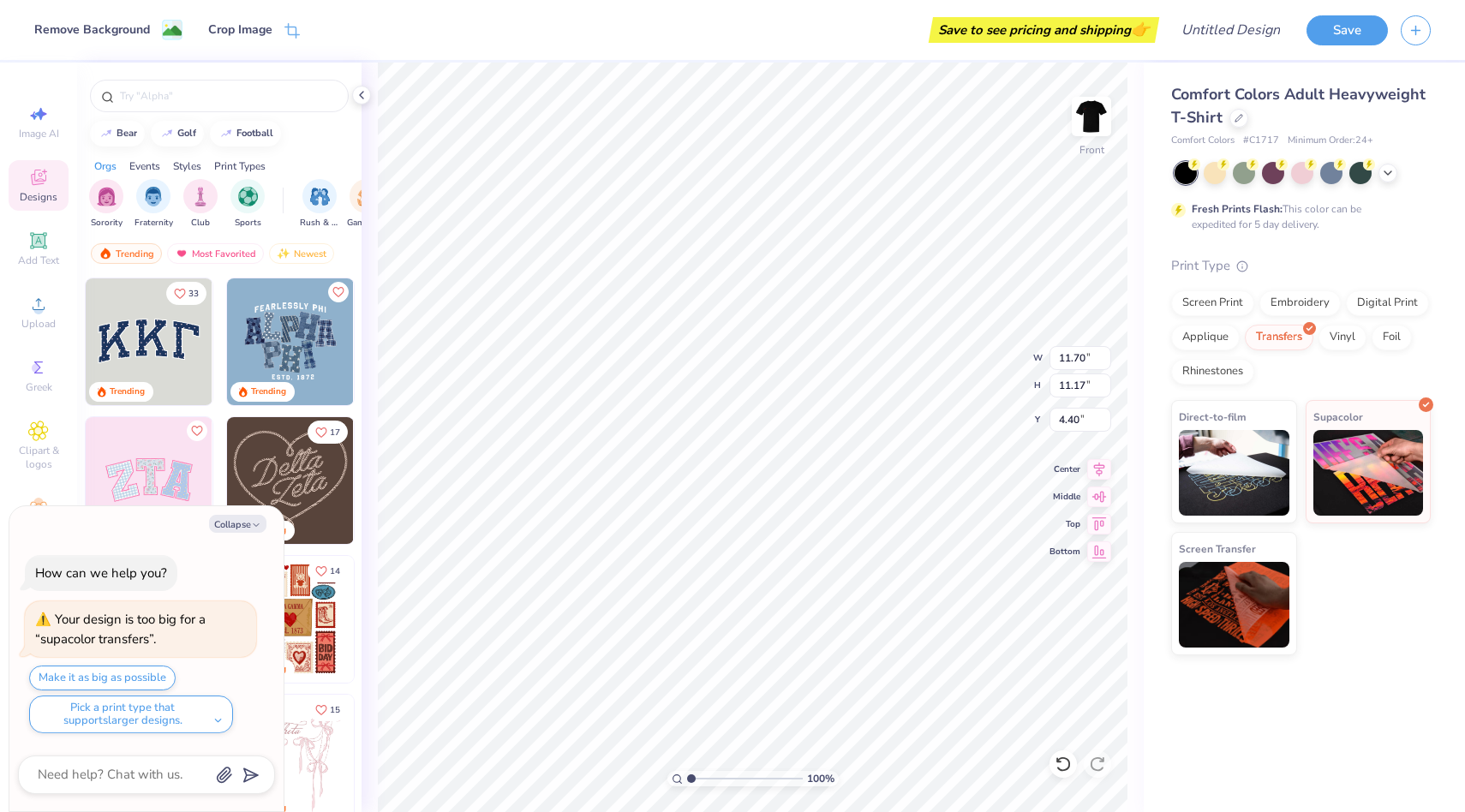
type input "4.37"
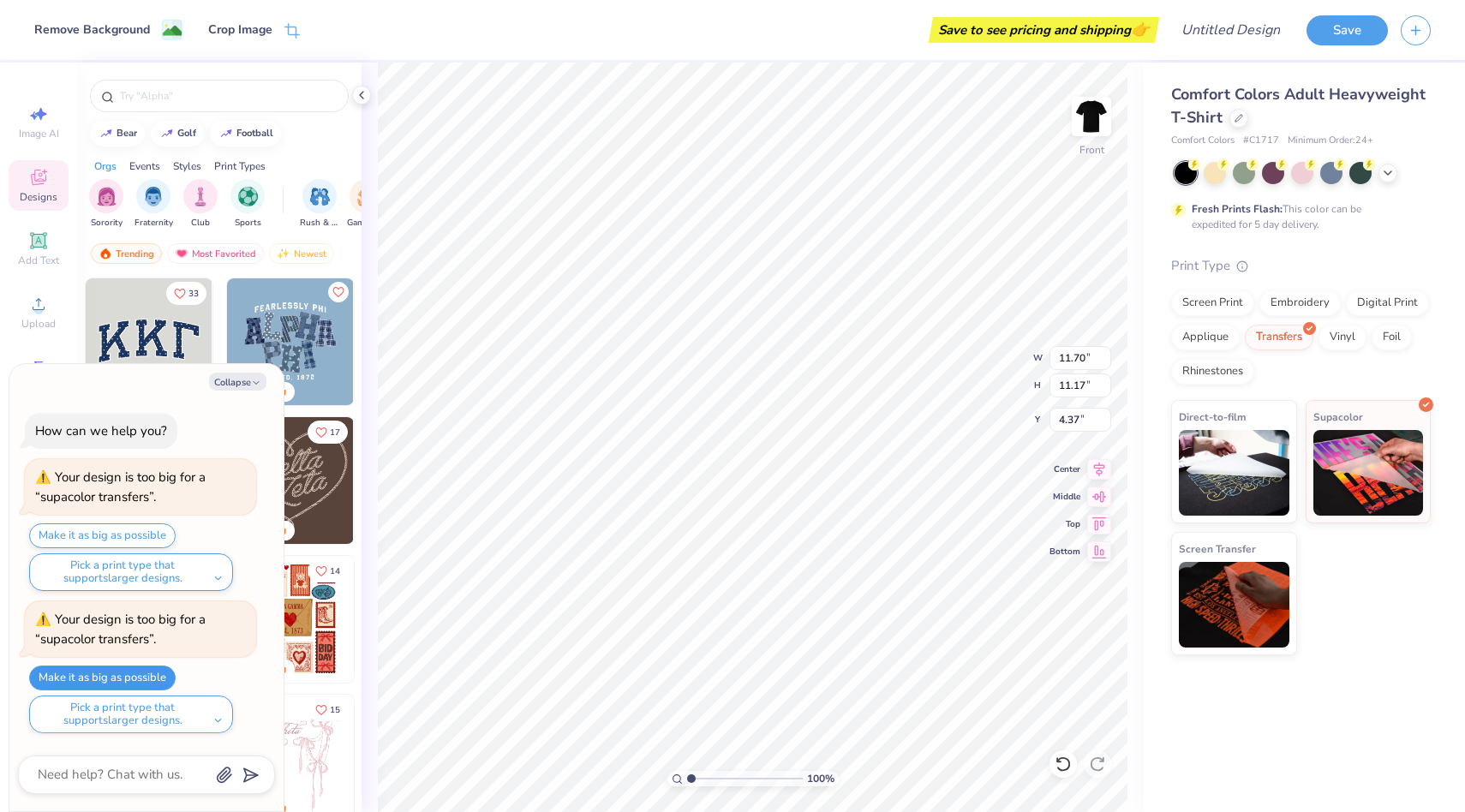
click at [140, 673] on button "Make it as big as possible" at bounding box center [103, 677] width 146 height 25
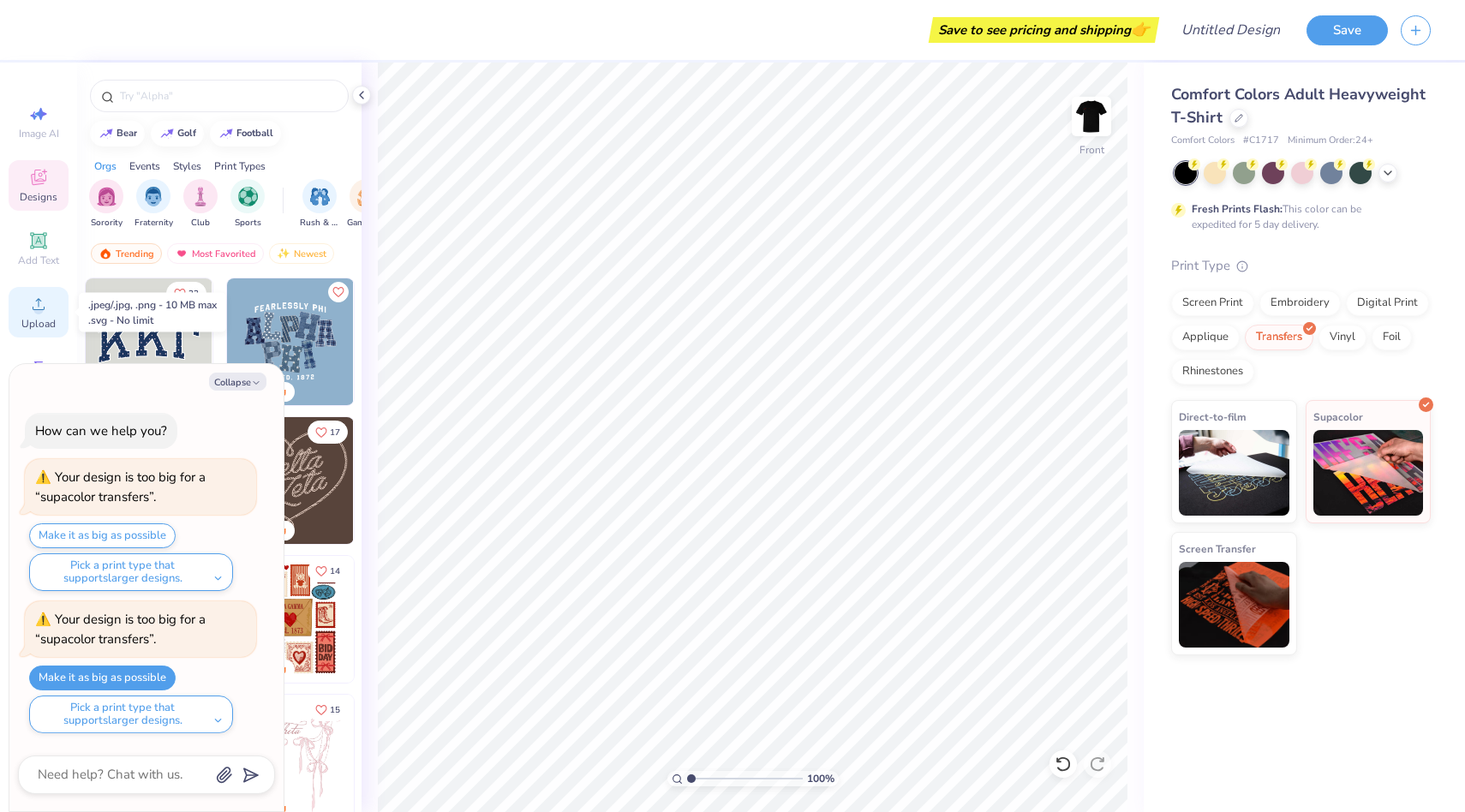
click at [35, 295] on icon at bounding box center [39, 304] width 21 height 21
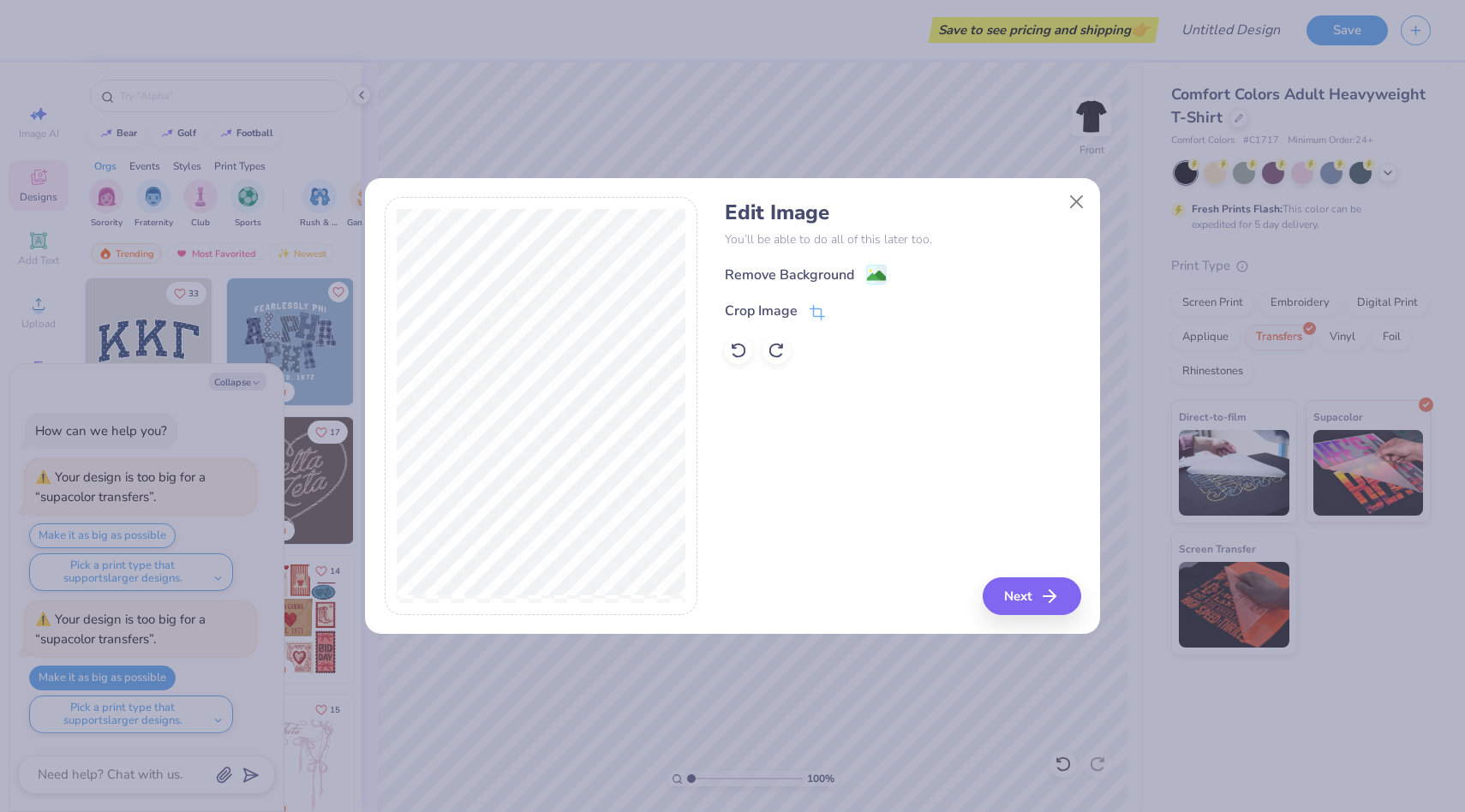
click at [1062, 621] on div "Edit Image You’ll be able to do all of this later too. Remove Background Crop I…" at bounding box center [732, 415] width 735 height 437
click at [1055, 600] on icon "button" at bounding box center [1054, 596] width 21 height 21
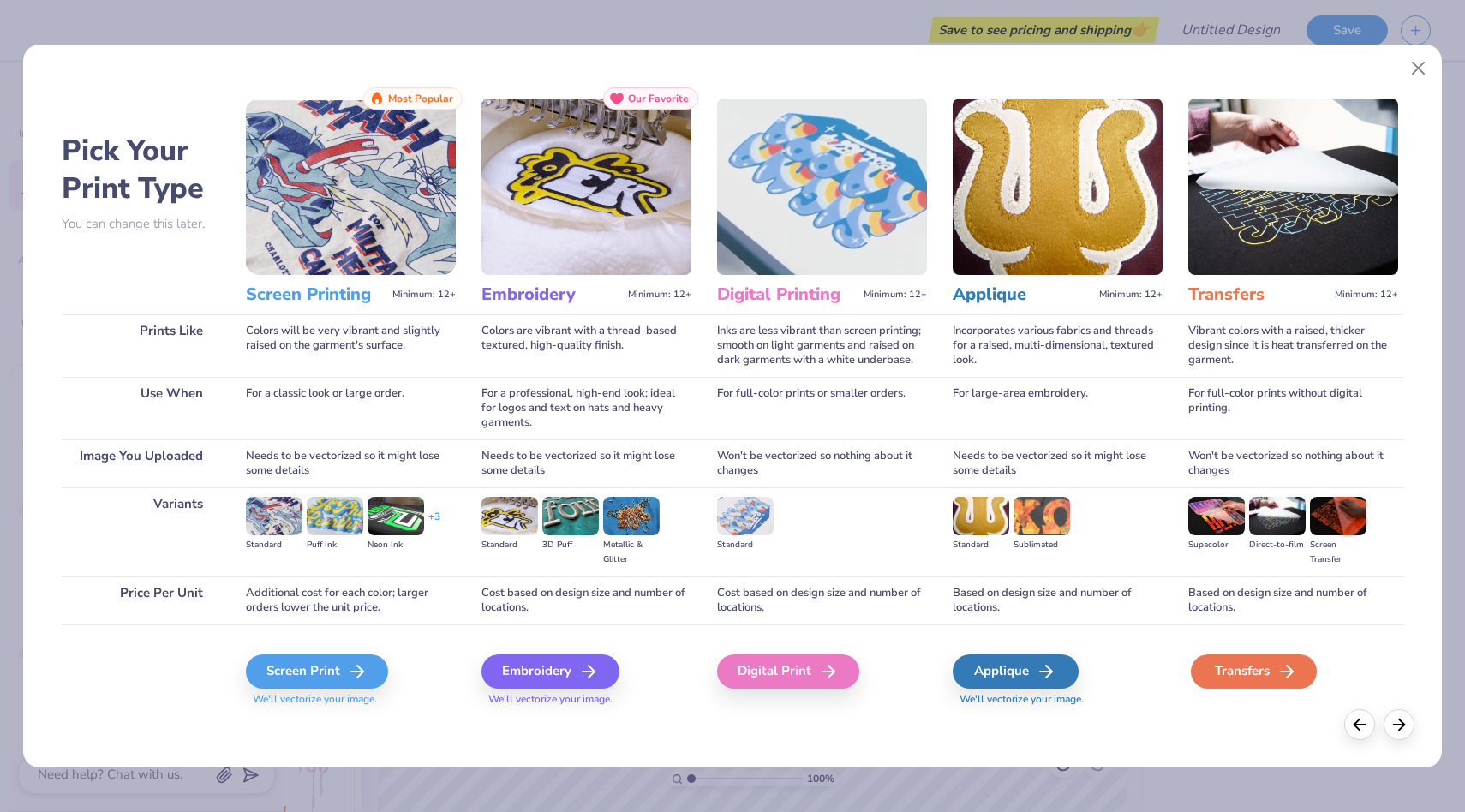
click at [1236, 669] on div "Transfers" at bounding box center [1255, 671] width 126 height 35
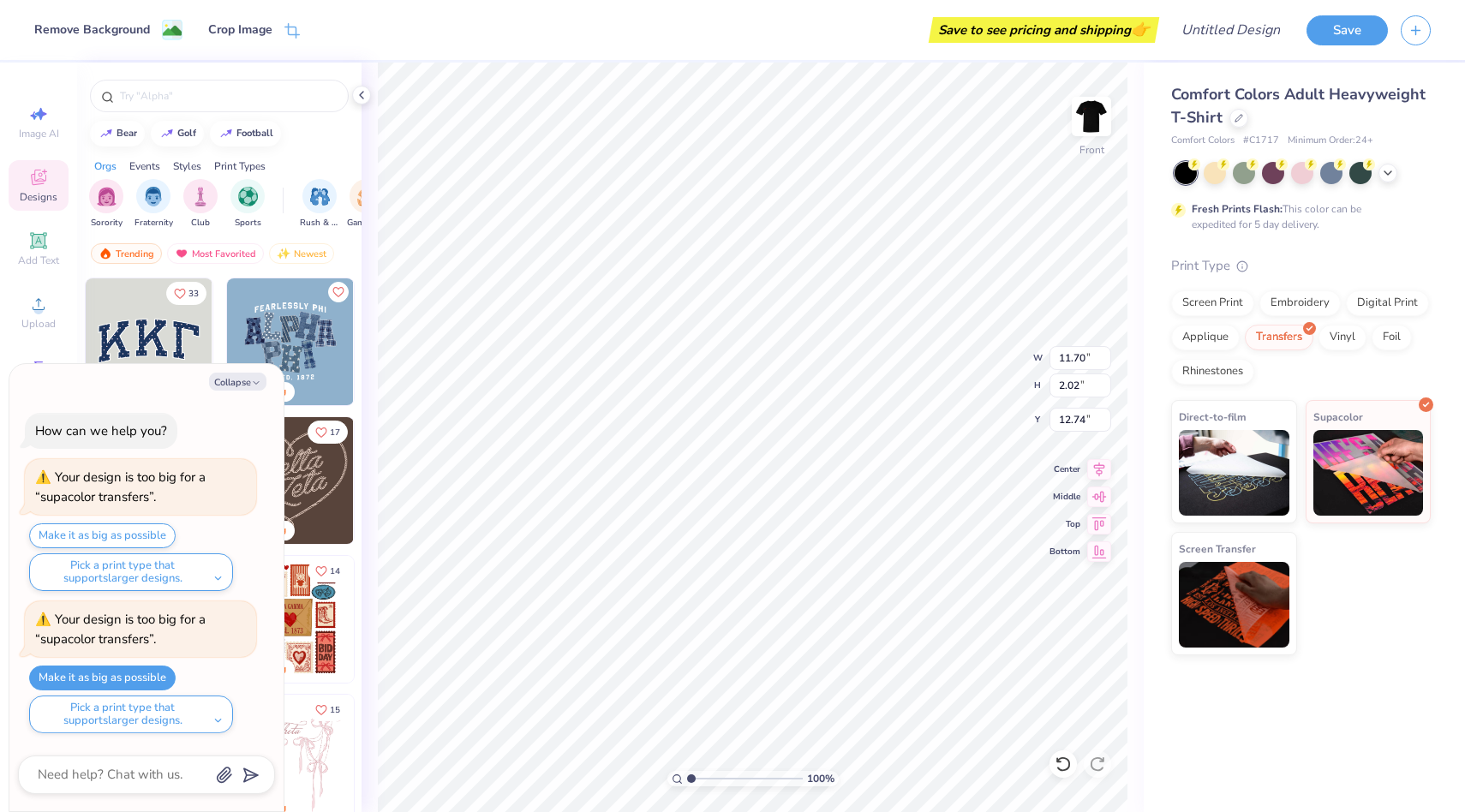
type textarea "x"
type input "6.26"
type textarea "x"
type input "2.35"
type textarea "x"
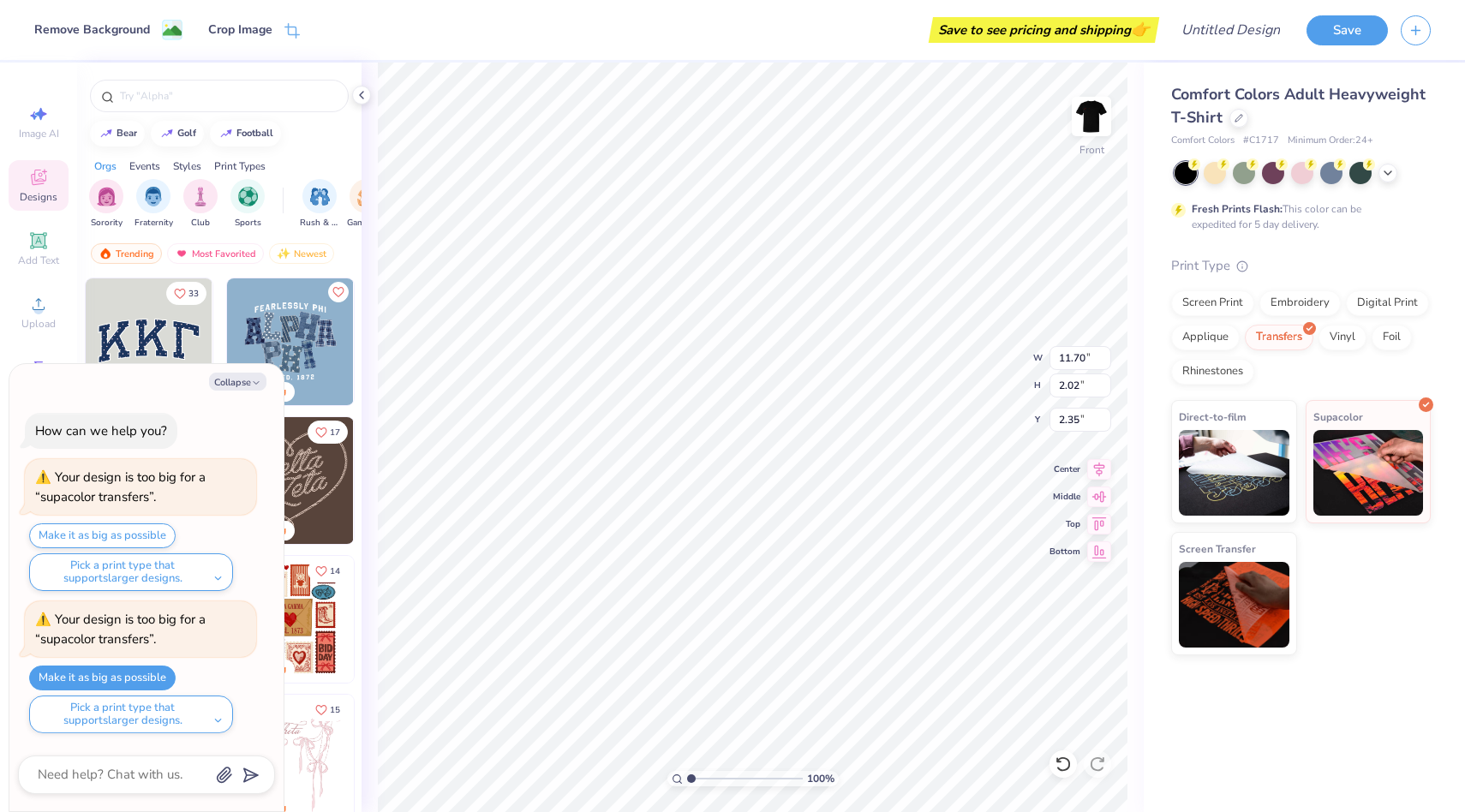
type input "19.10"
type textarea "x"
type input "20.82"
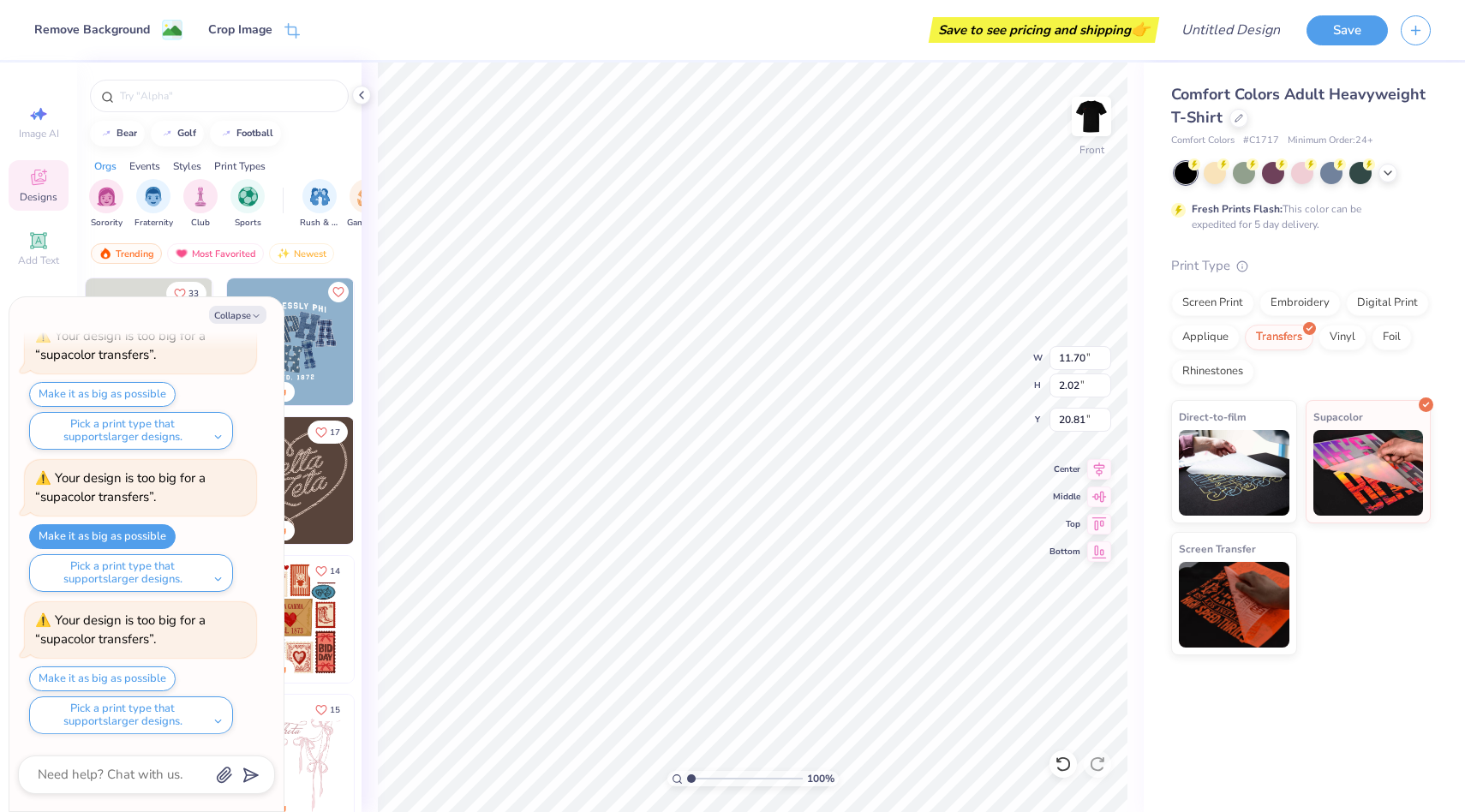
type textarea "x"
